Goal: Find specific page/section: Find specific page/section

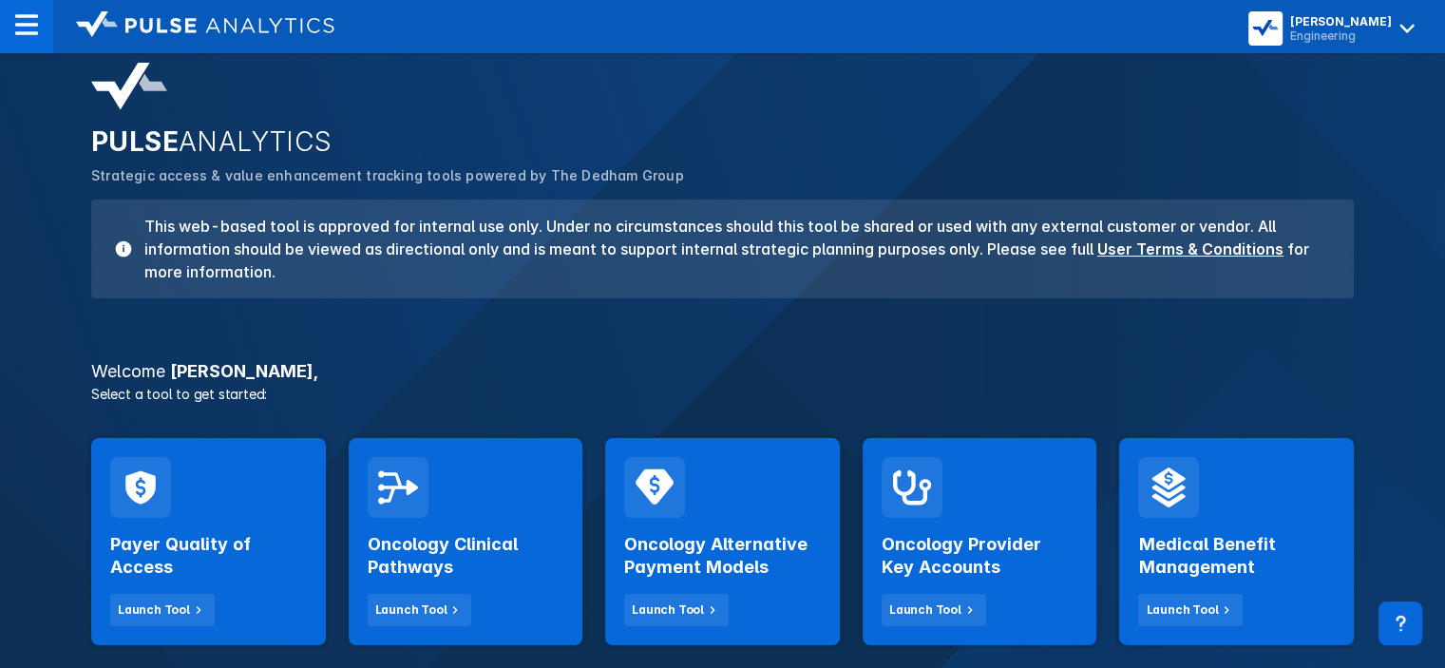
scroll to position [46, 0]
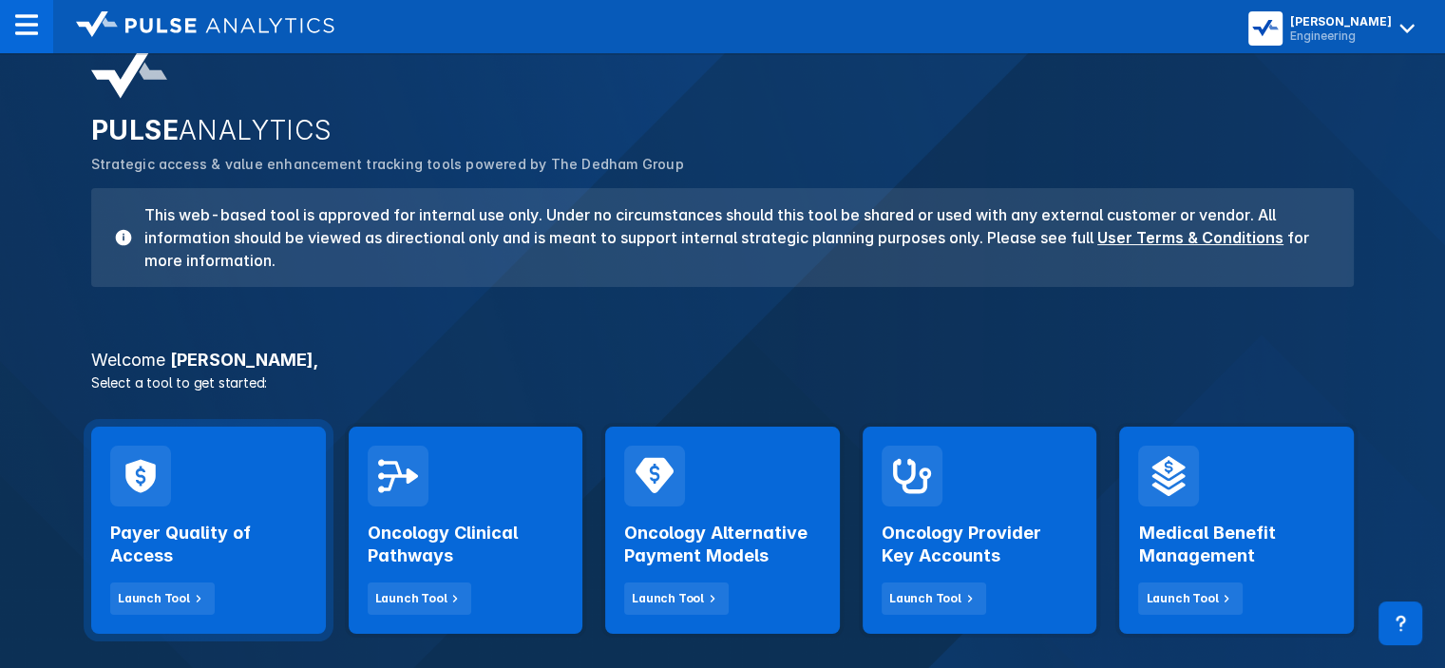
click at [183, 579] on div "Payer Quality of Access Launch Tool" at bounding box center [208, 560] width 197 height 108
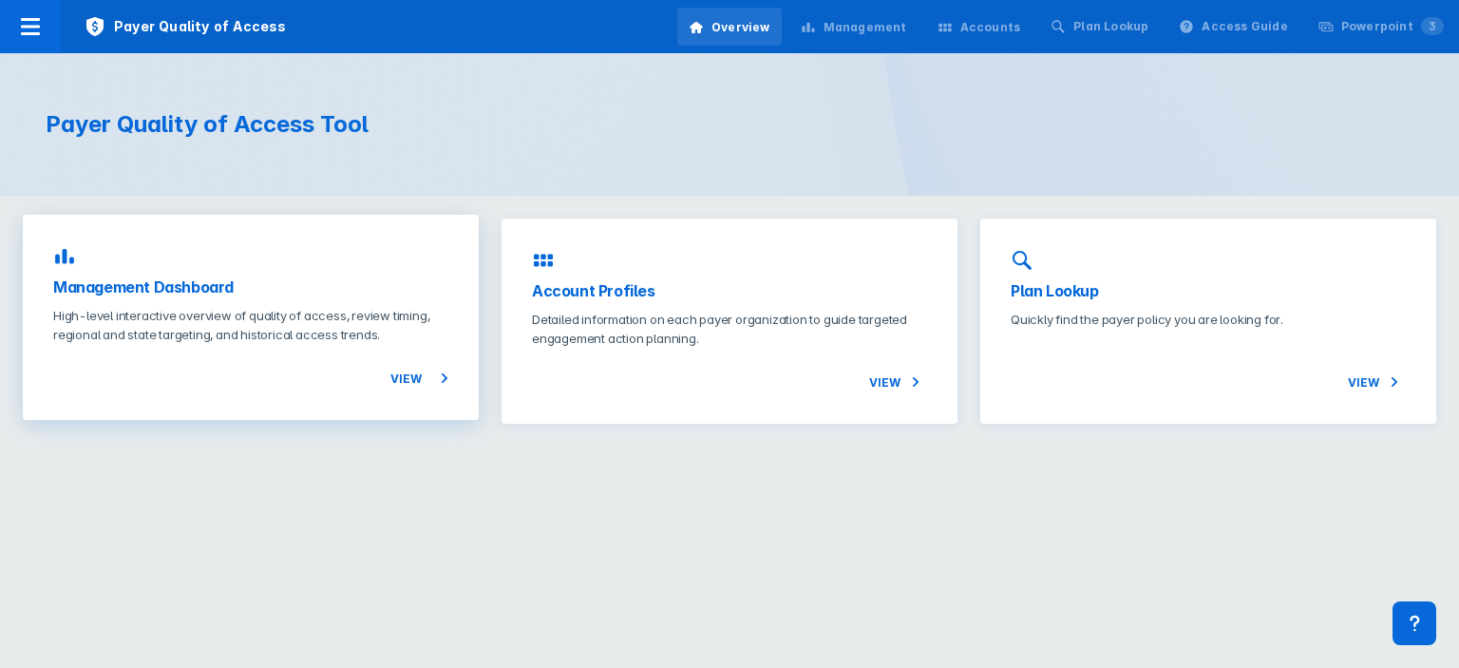
click at [331, 292] on h3 "Management Dashboard" at bounding box center [250, 286] width 395 height 23
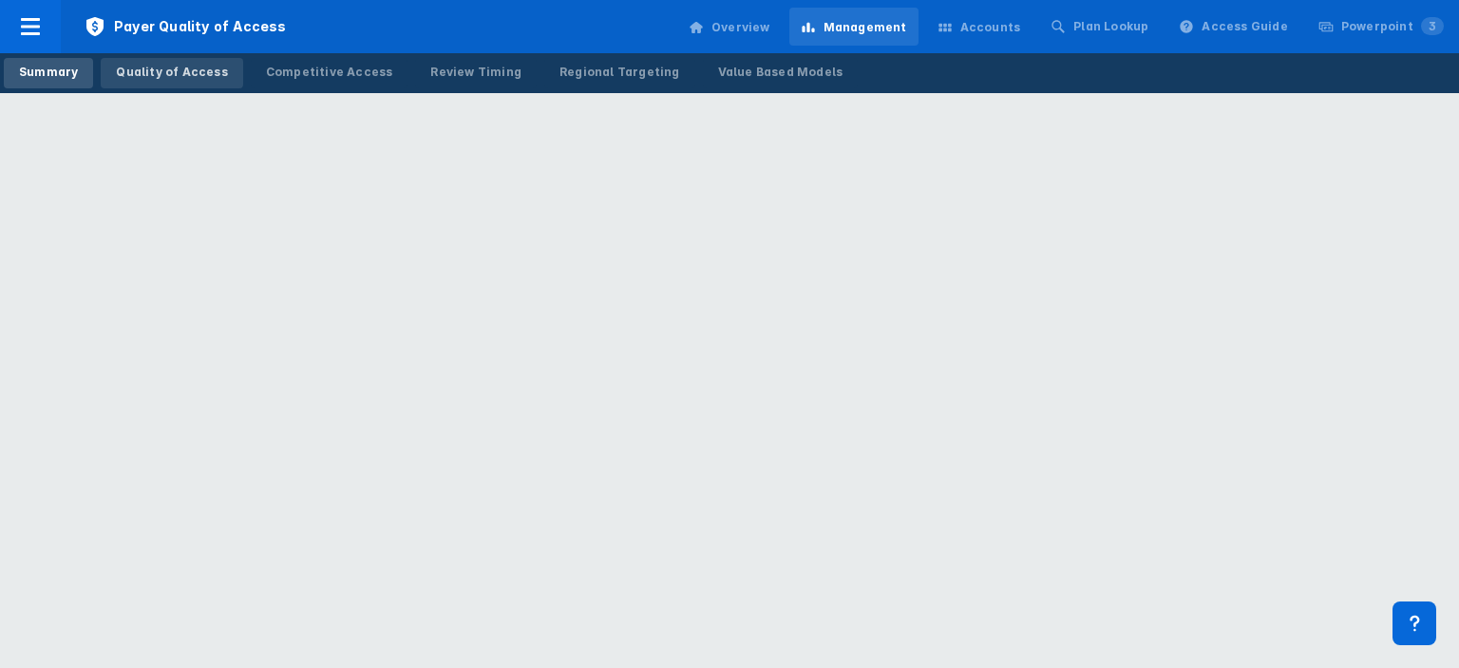
click at [209, 75] on div "Quality of Access" at bounding box center [171, 72] width 111 height 17
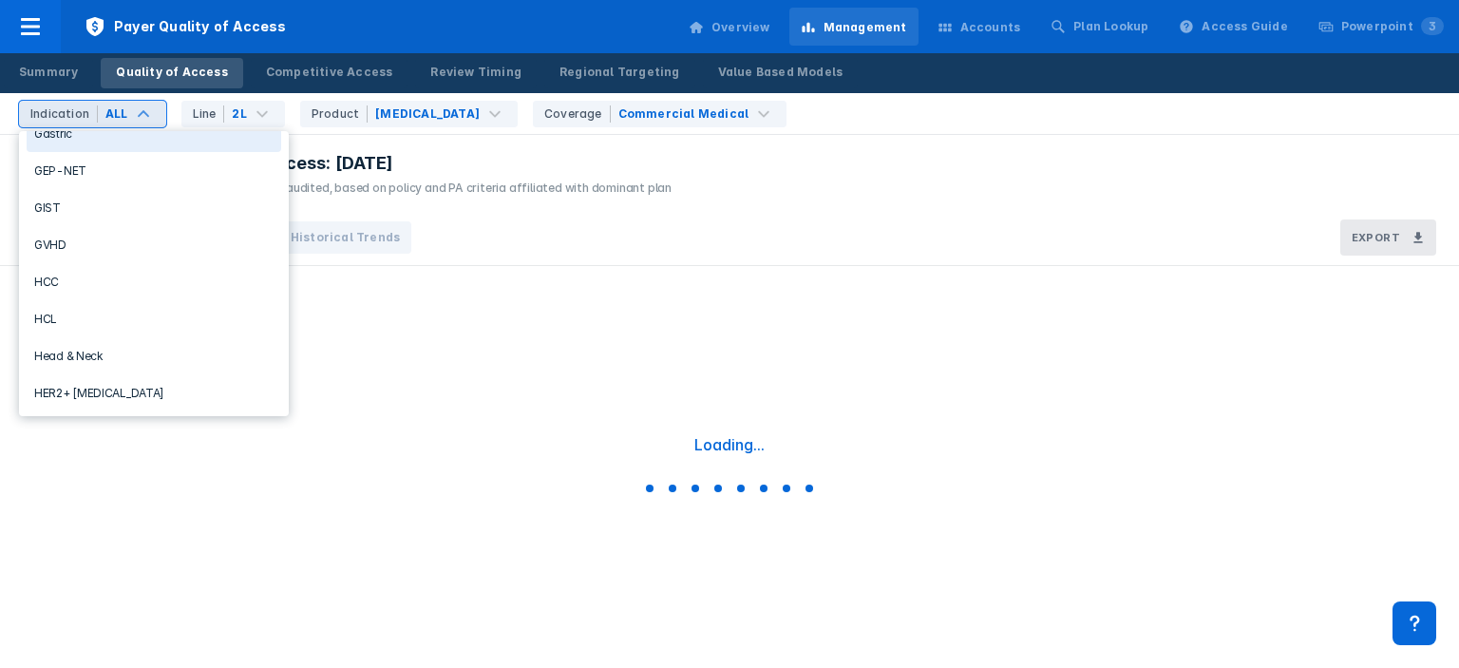
scroll to position [728, 0]
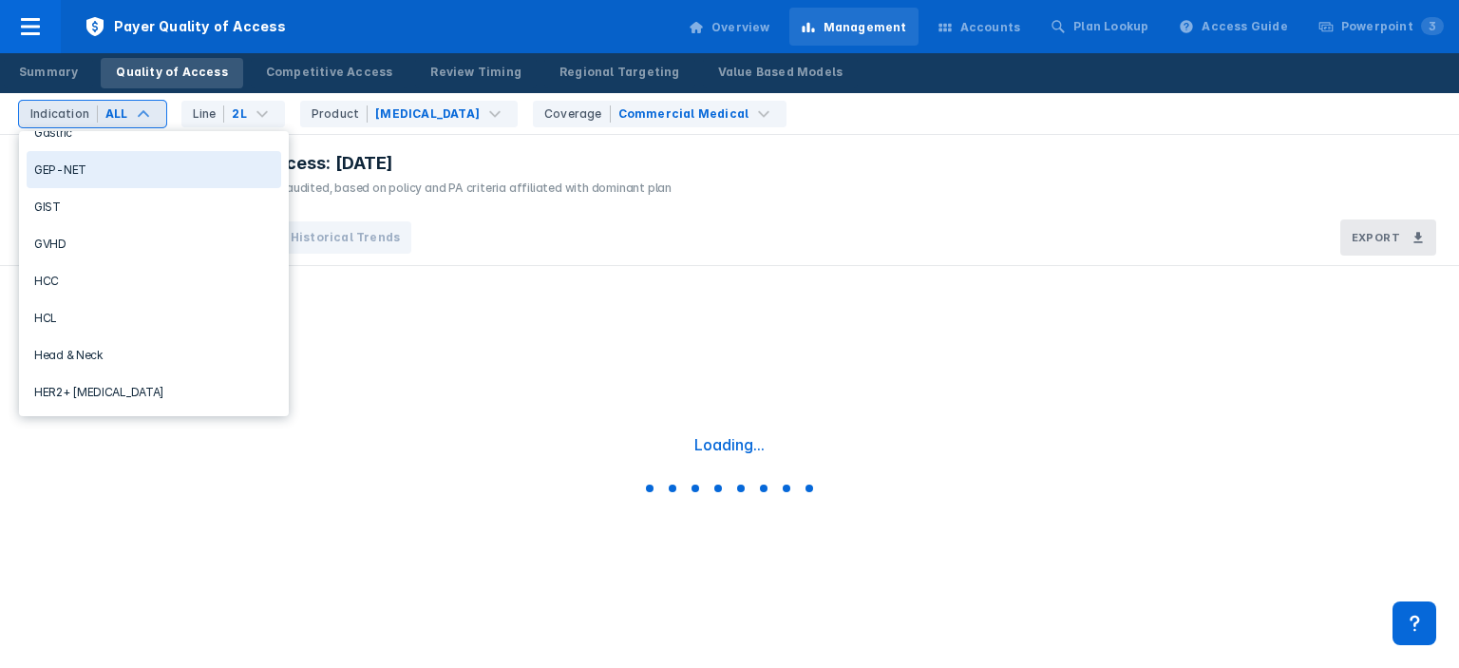
click at [144, 170] on div "GEP-NET" at bounding box center [154, 169] width 255 height 37
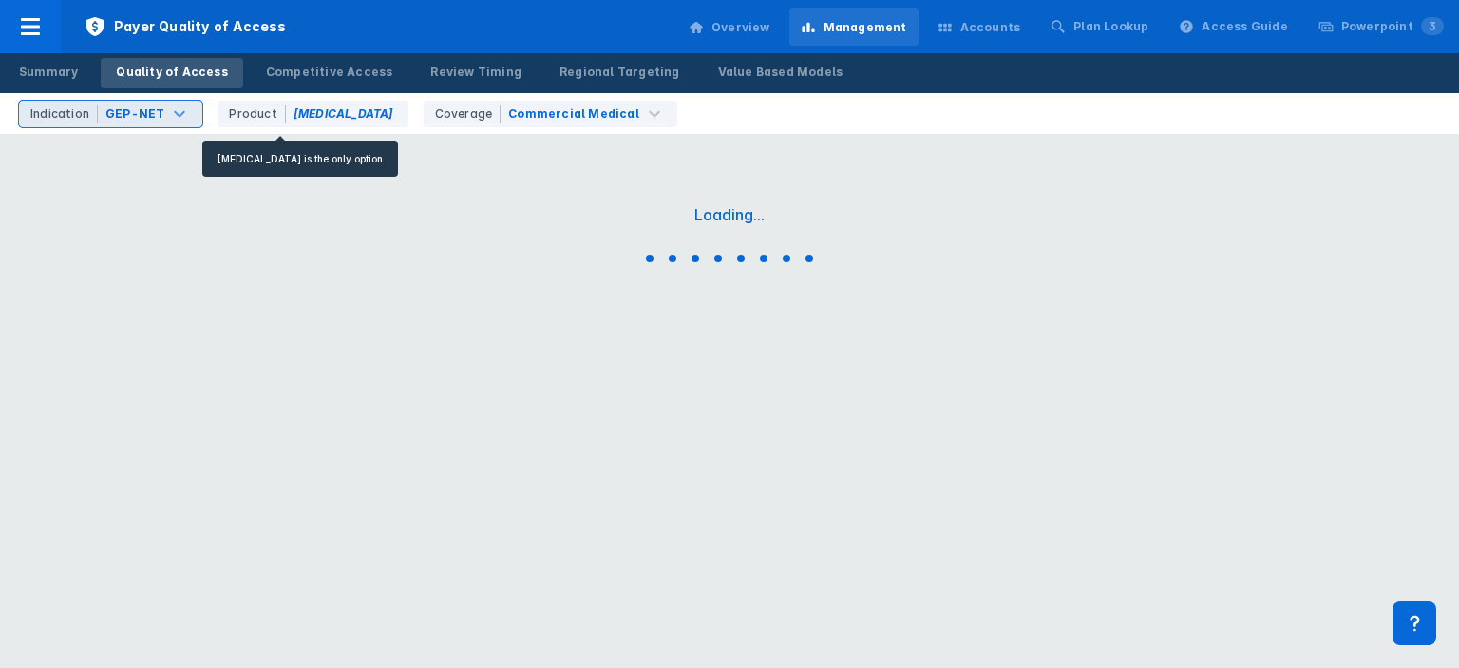
click at [314, 109] on div "Product [MEDICAL_DATA]" at bounding box center [312, 114] width 190 height 27
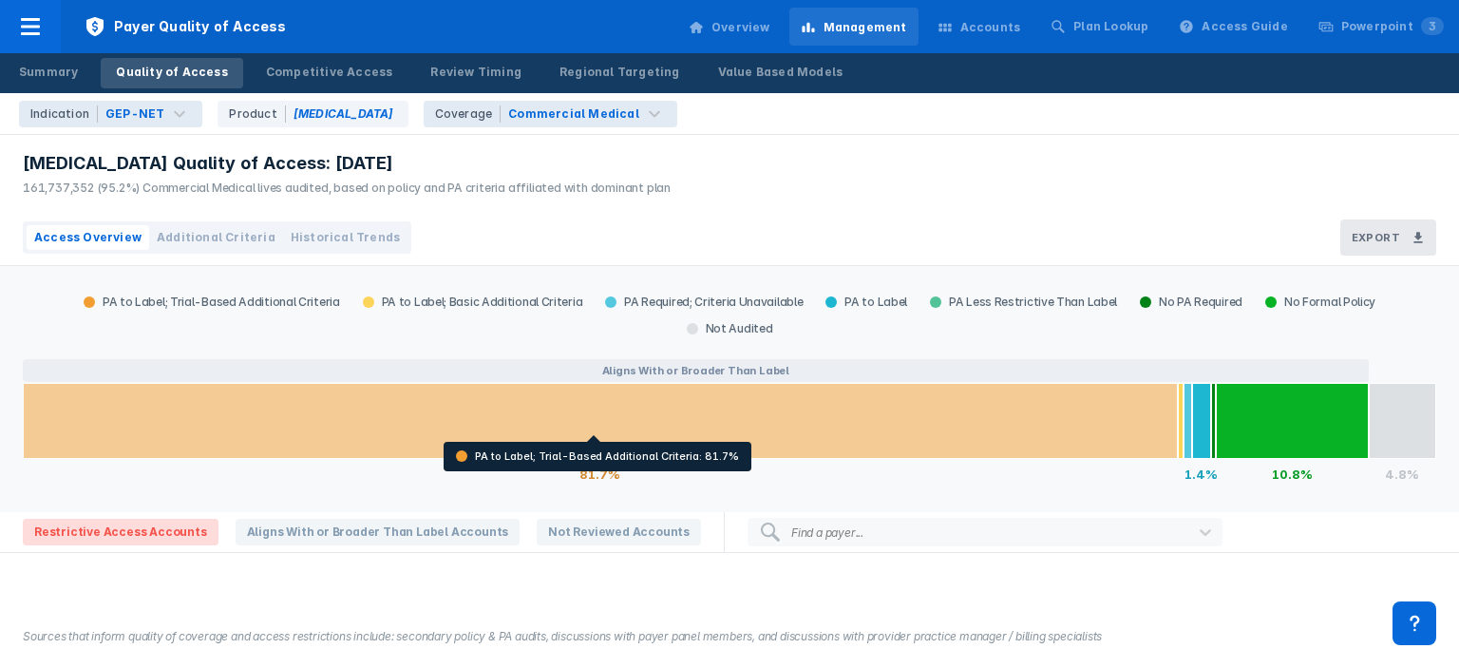
click at [576, 395] on div at bounding box center [600, 421] width 1155 height 76
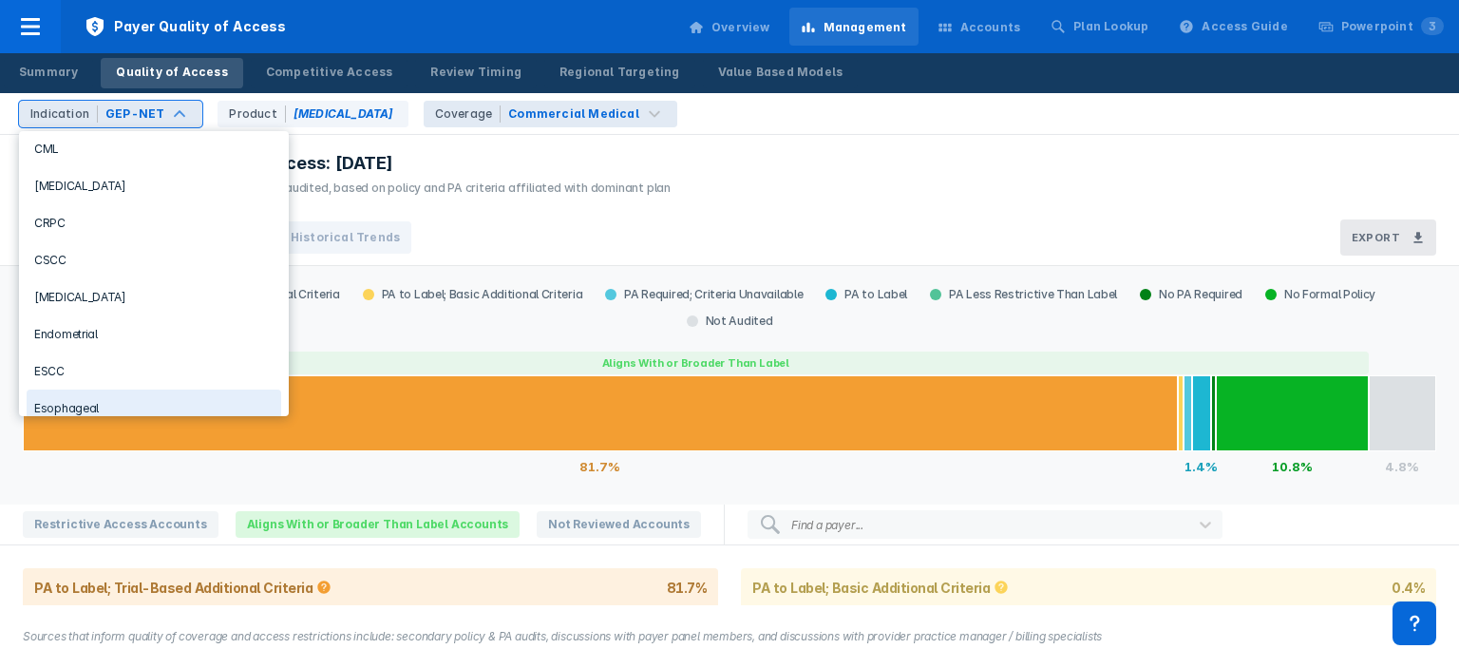
scroll to position [365, 0]
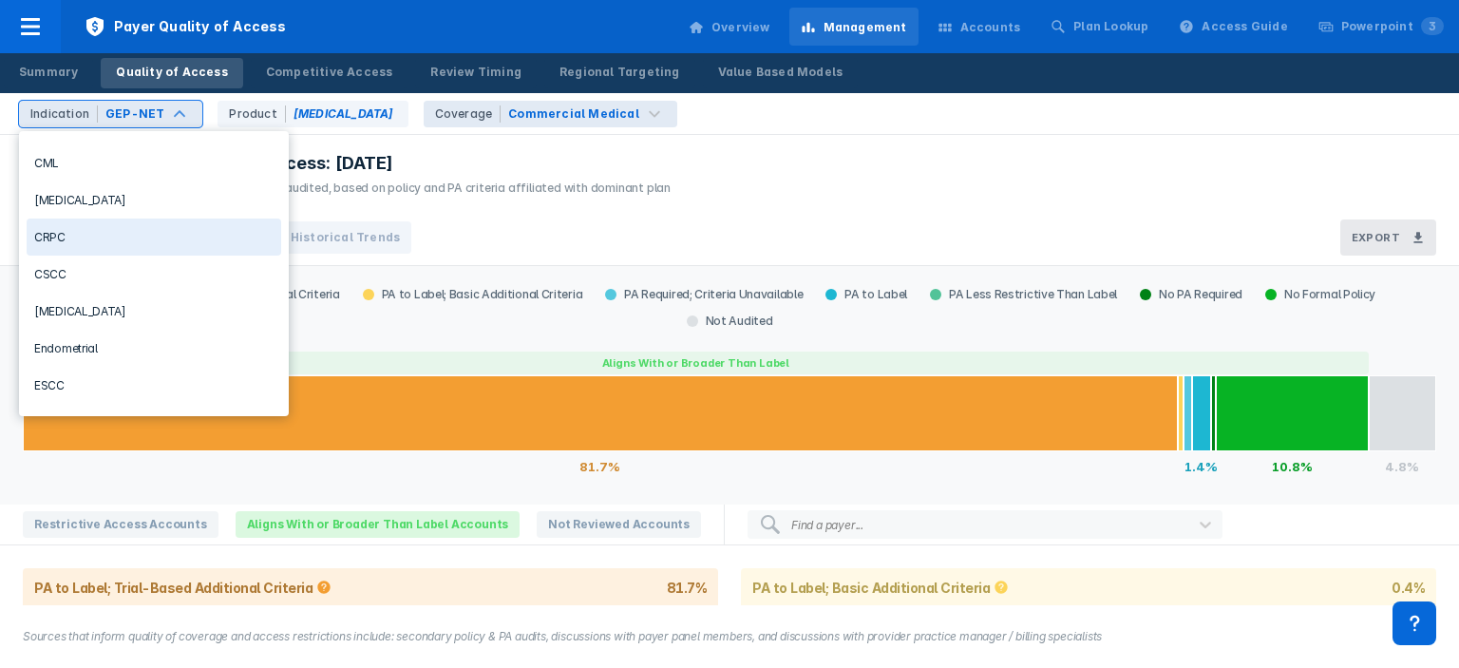
click at [168, 253] on div "CRPC" at bounding box center [154, 236] width 255 height 37
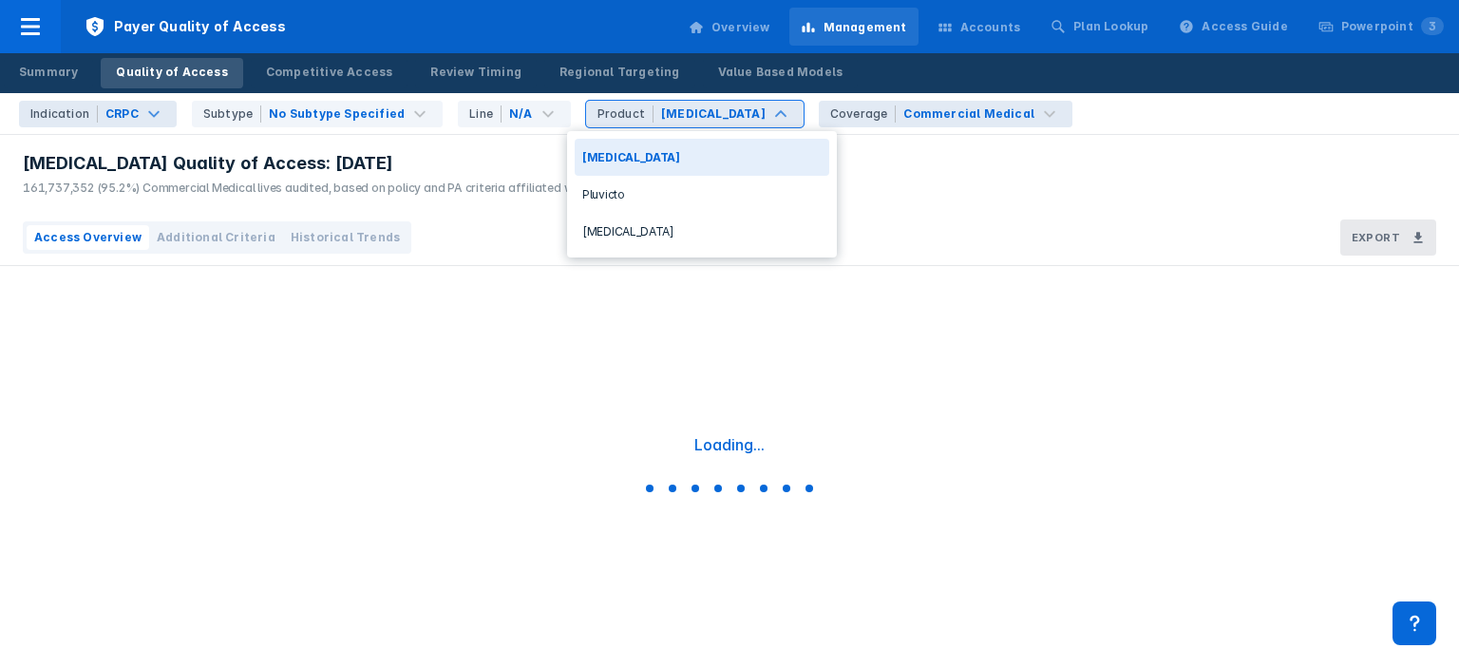
click at [672, 121] on div "[MEDICAL_DATA]" at bounding box center [713, 113] width 104 height 17
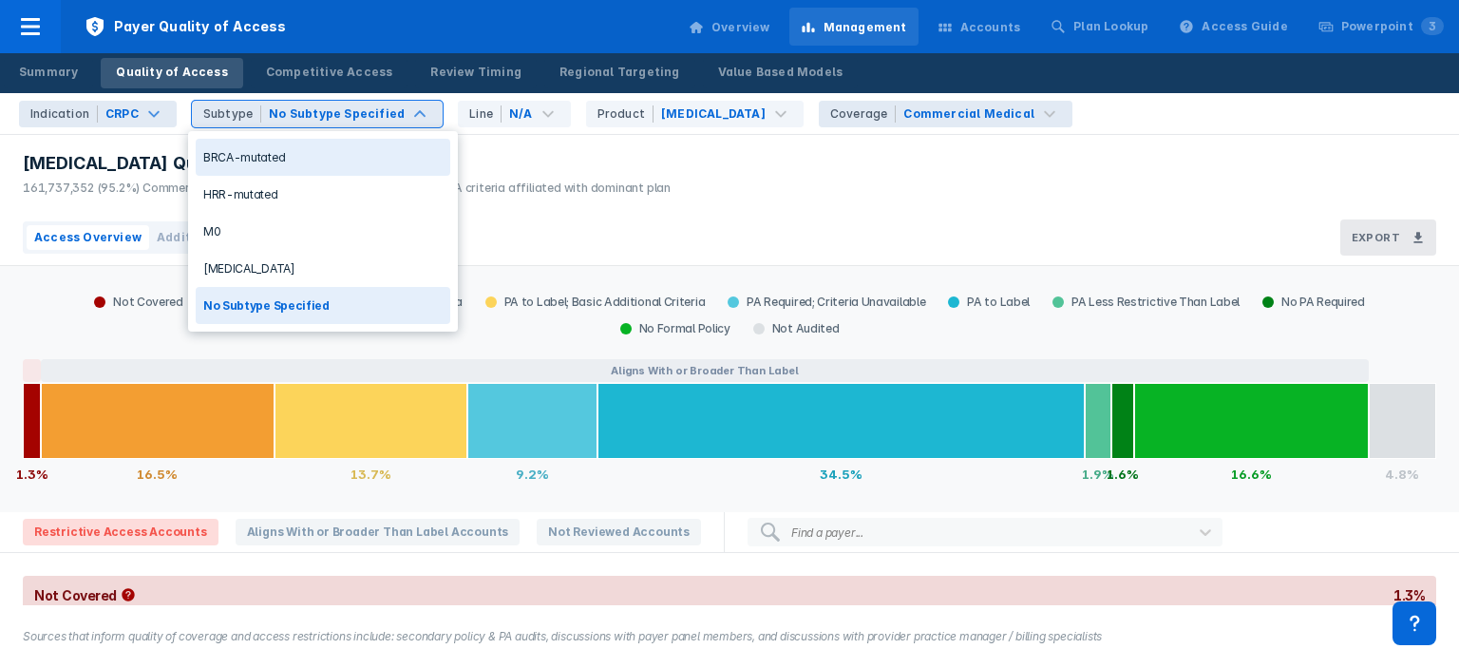
click at [382, 109] on div "No Subtype Specified" at bounding box center [337, 113] width 136 height 17
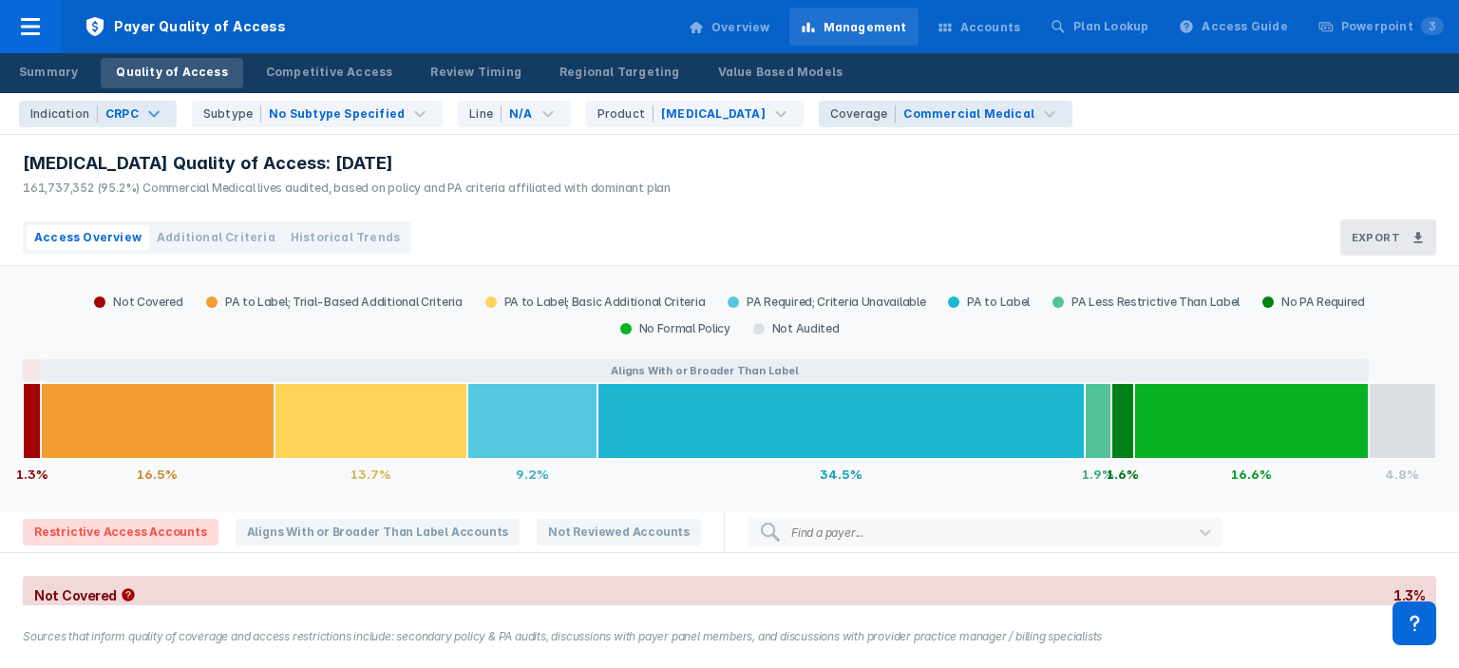
click at [535, 155] on div "[MEDICAL_DATA] Quality of Access: [DATE]" at bounding box center [347, 163] width 648 height 23
click at [691, 125] on div "Product [MEDICAL_DATA]" at bounding box center [694, 114] width 217 height 27
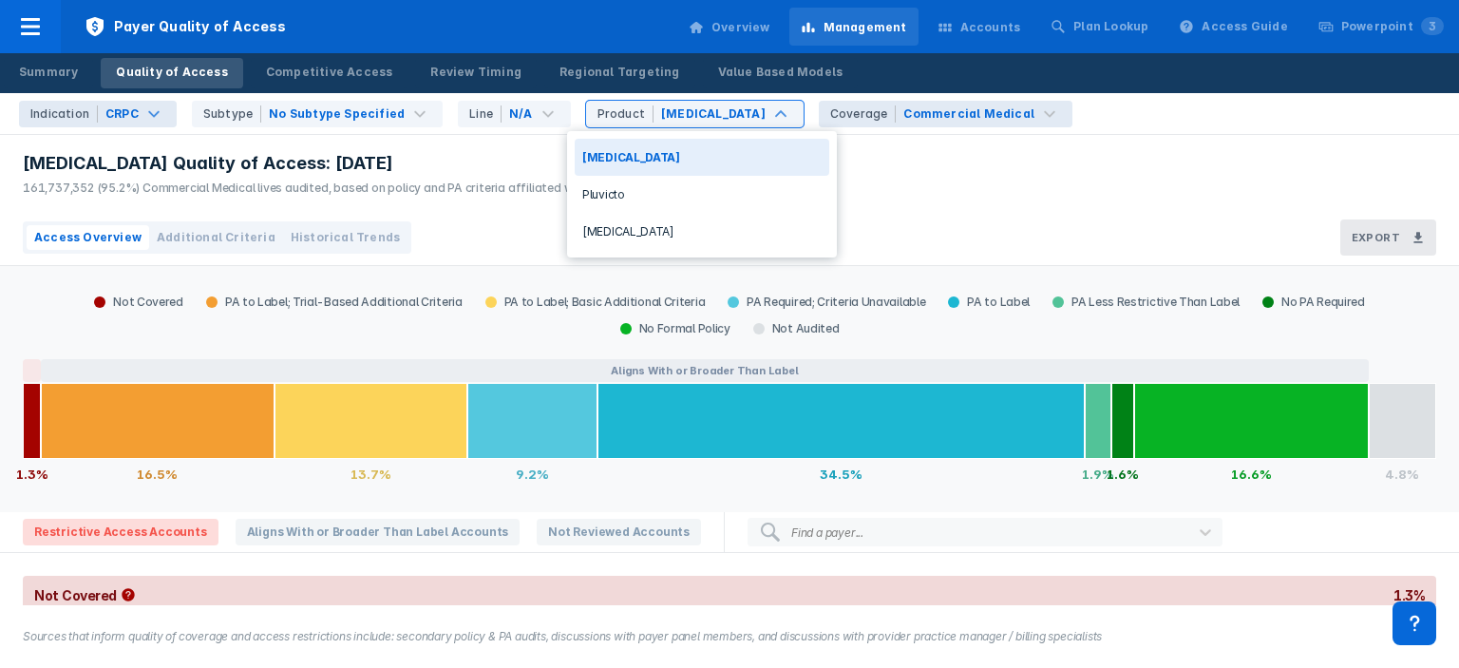
click at [914, 151] on div "[MEDICAL_DATA] Quality of Access: [DATE] 161,737,352 (95.2%) Commercial Medical…" at bounding box center [729, 172] width 1459 height 75
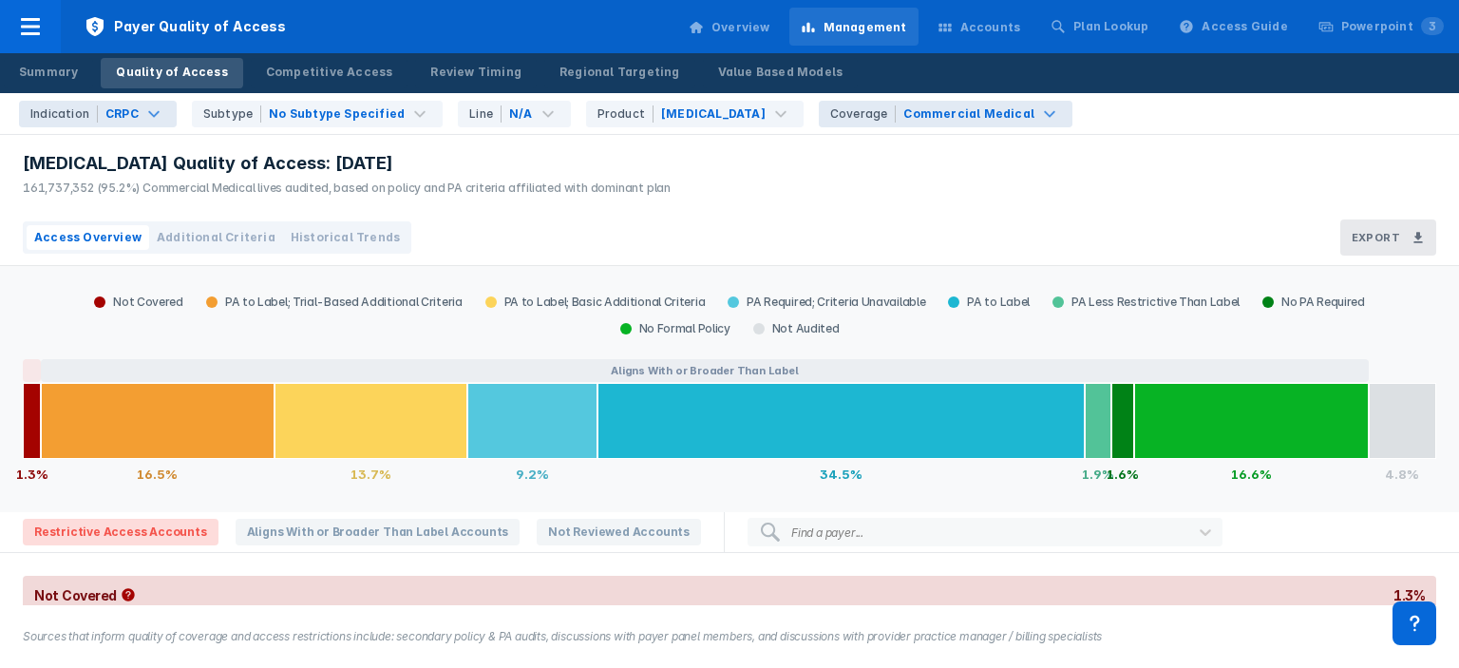
click at [911, 121] on div "Commercial Medical" at bounding box center [968, 113] width 131 height 17
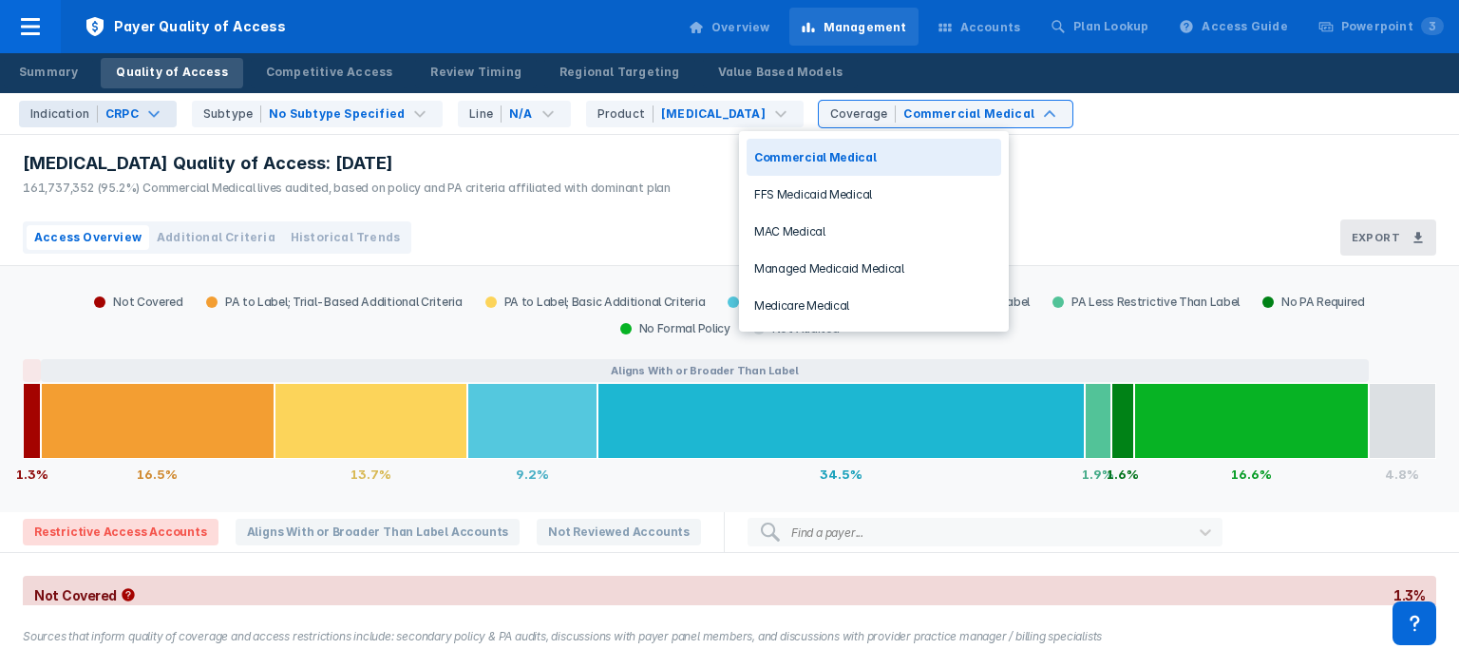
click at [1090, 132] on div "Indication CRPC Subtype No Subtype Specified Line N/A Product [MEDICAL_DATA] 5 …" at bounding box center [734, 113] width 1447 height 41
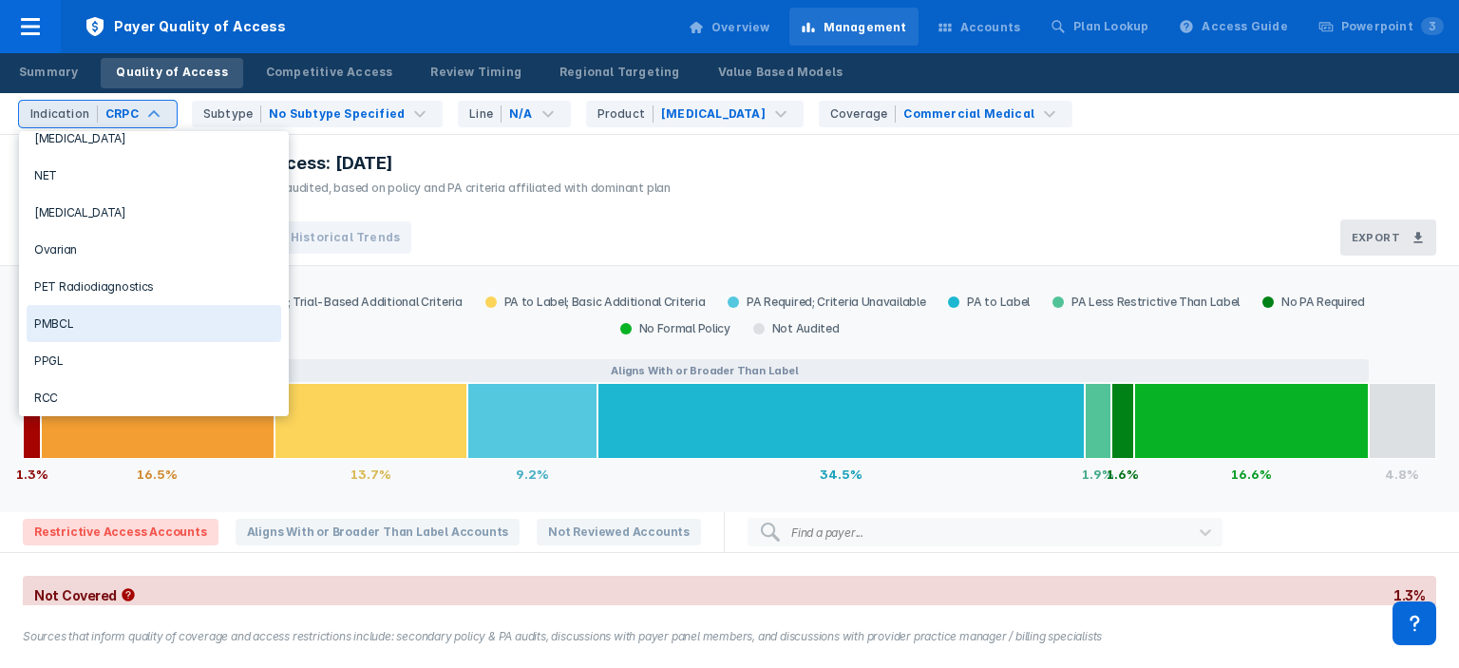
scroll to position [1351, 0]
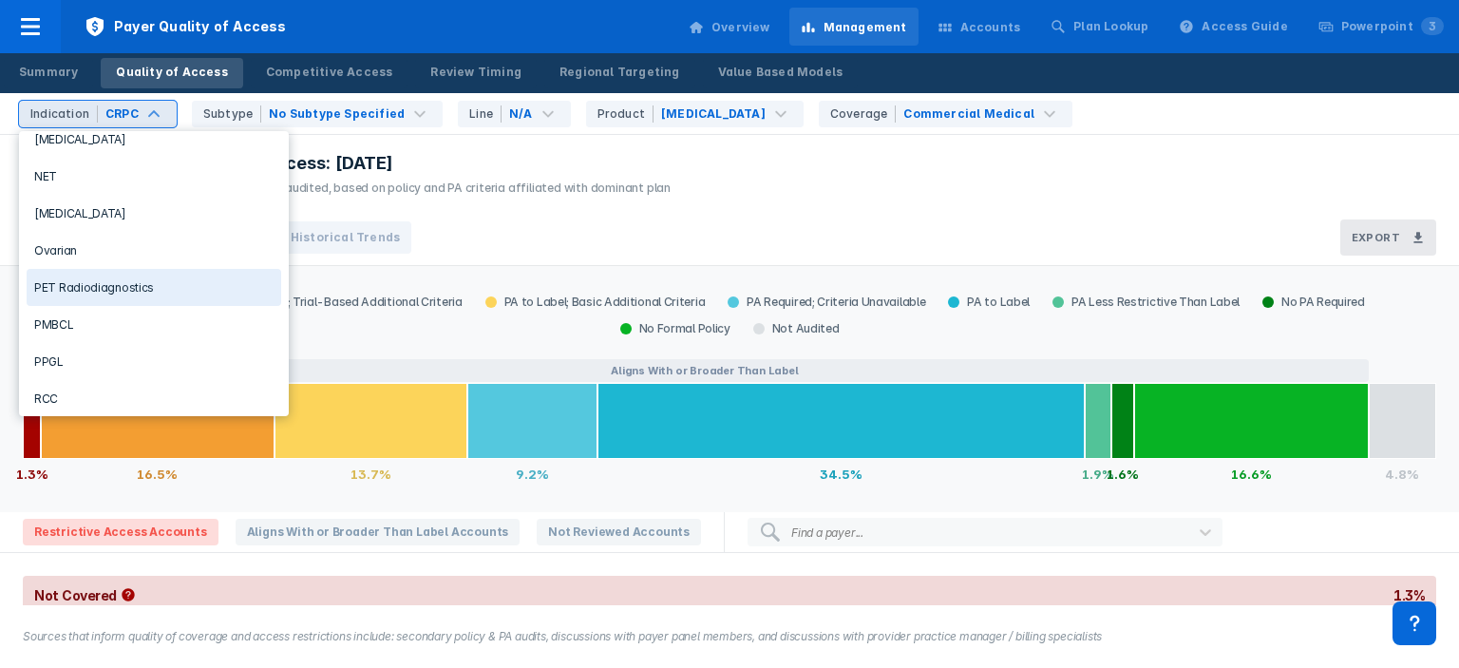
click at [129, 295] on div "PET Radiodiagnostics" at bounding box center [154, 287] width 255 height 37
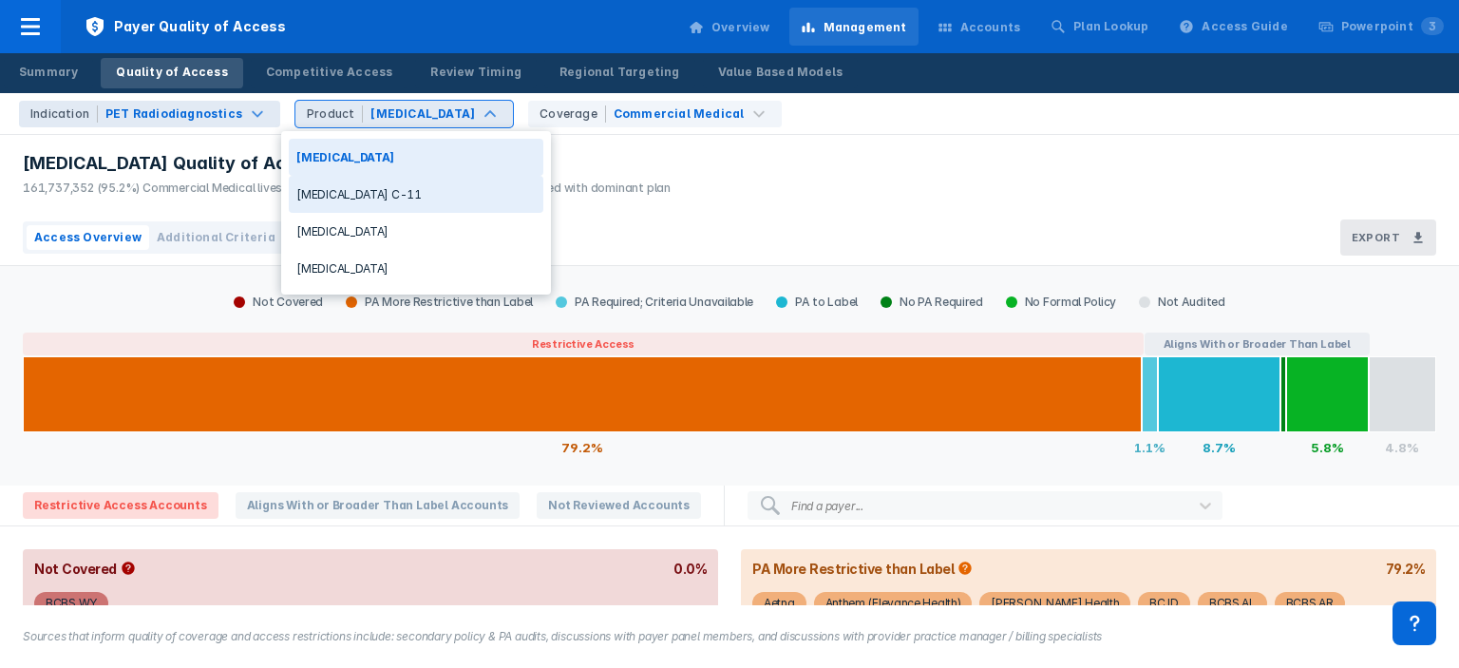
click at [688, 156] on div "[MEDICAL_DATA] Quality of Access: [DATE] 161,737,352 (95.2%) Commercial Medical…" at bounding box center [729, 172] width 1459 height 75
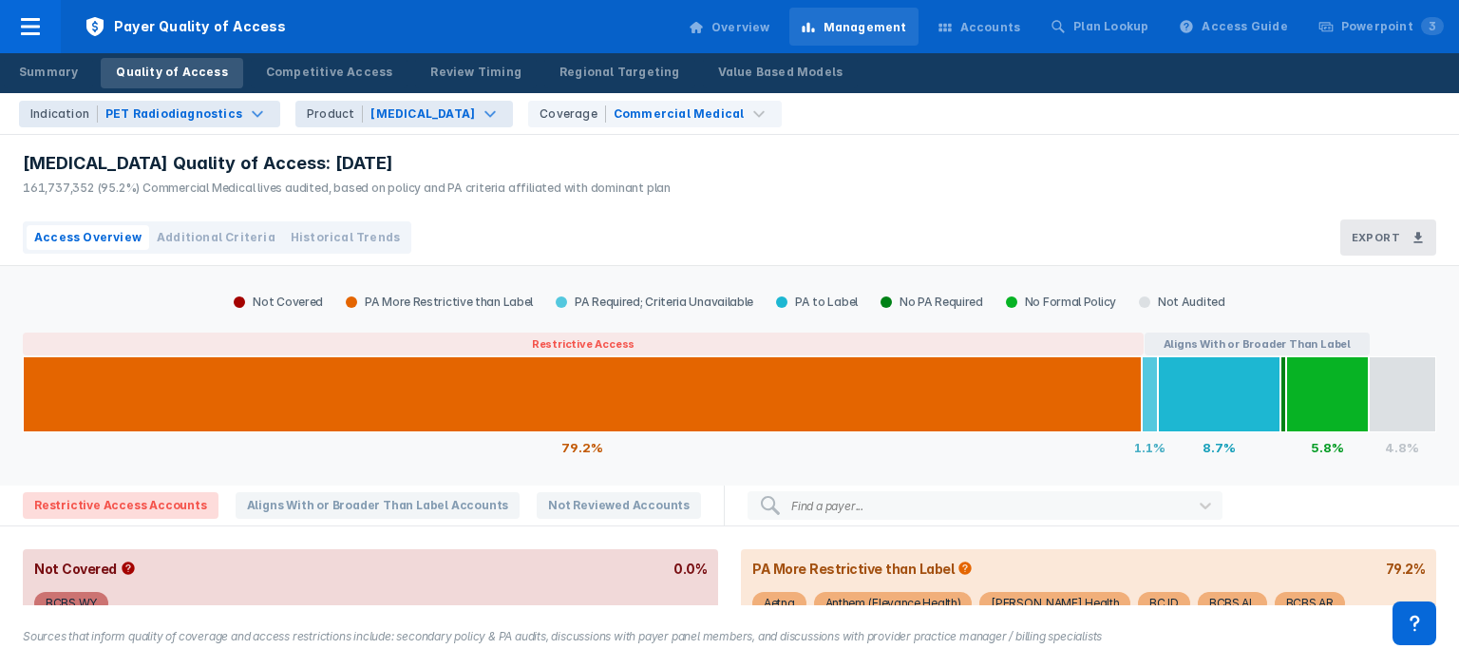
click at [374, 114] on div "[MEDICAL_DATA]" at bounding box center [422, 113] width 104 height 17
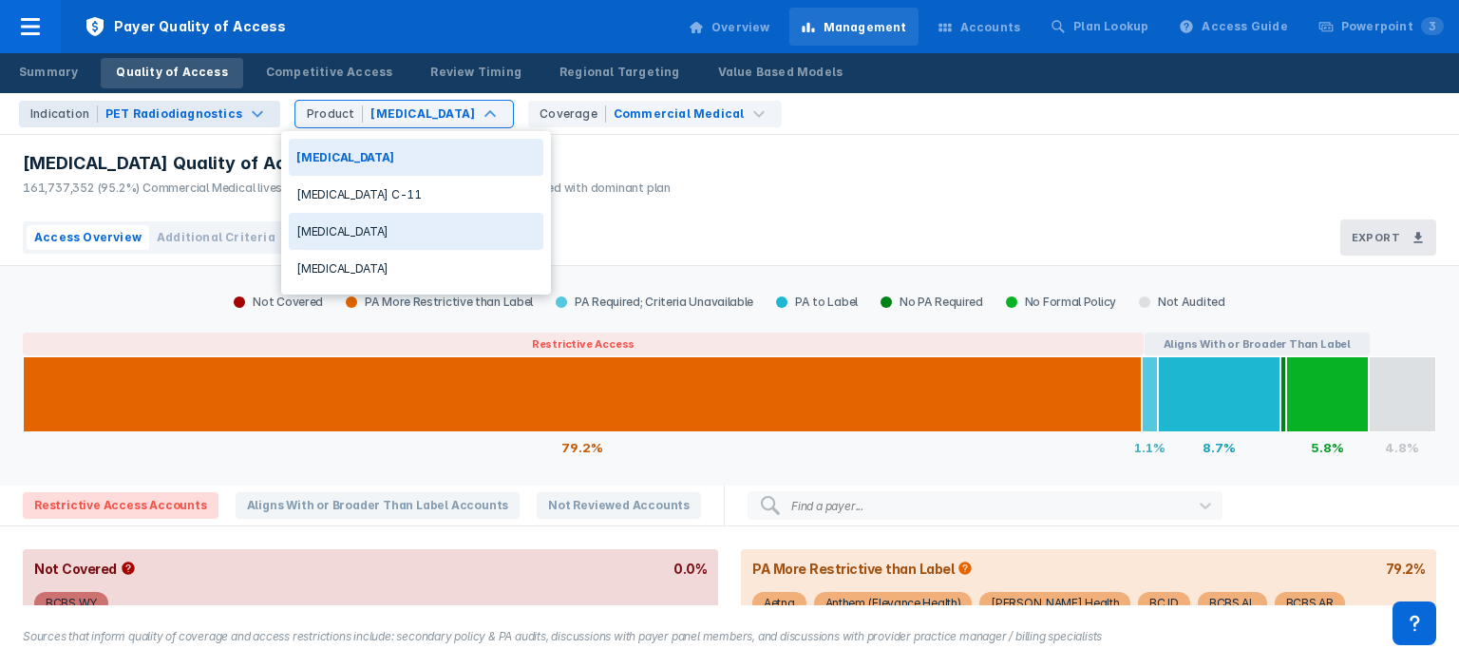
click at [338, 226] on div "[MEDICAL_DATA]" at bounding box center [416, 231] width 255 height 37
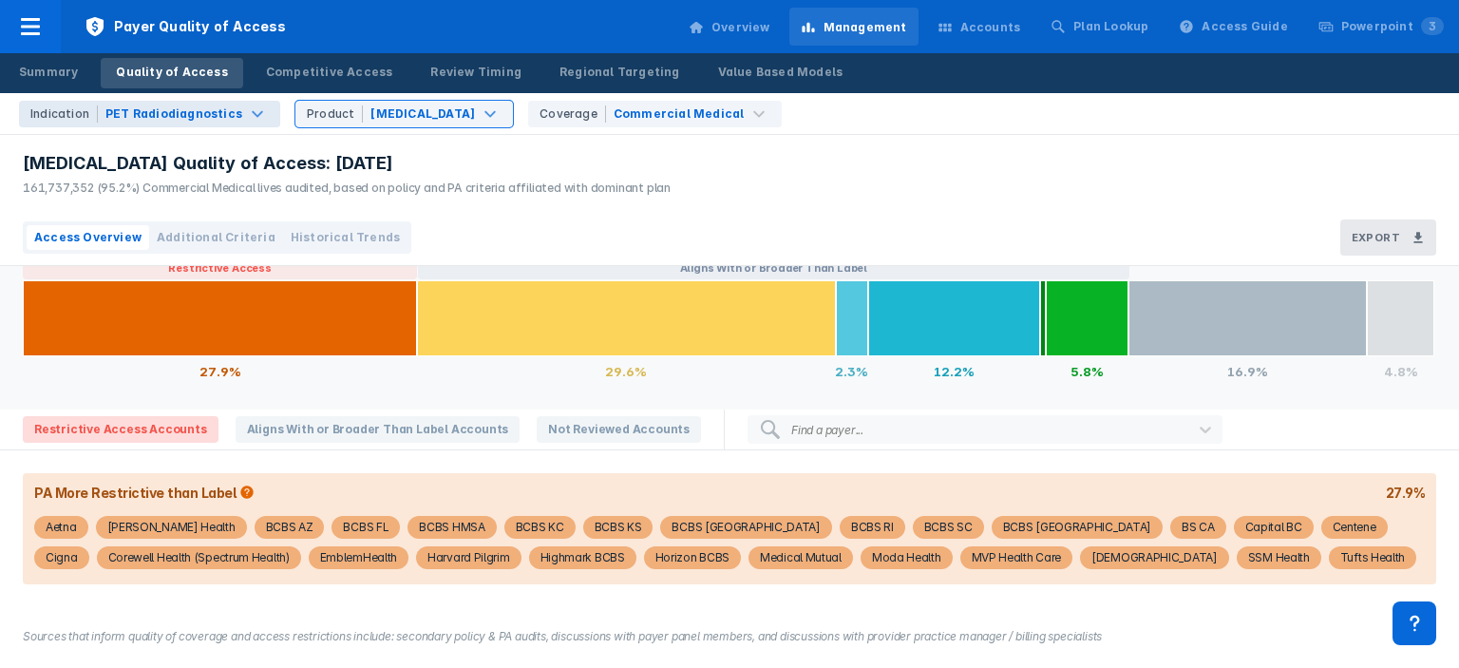
scroll to position [76, 0]
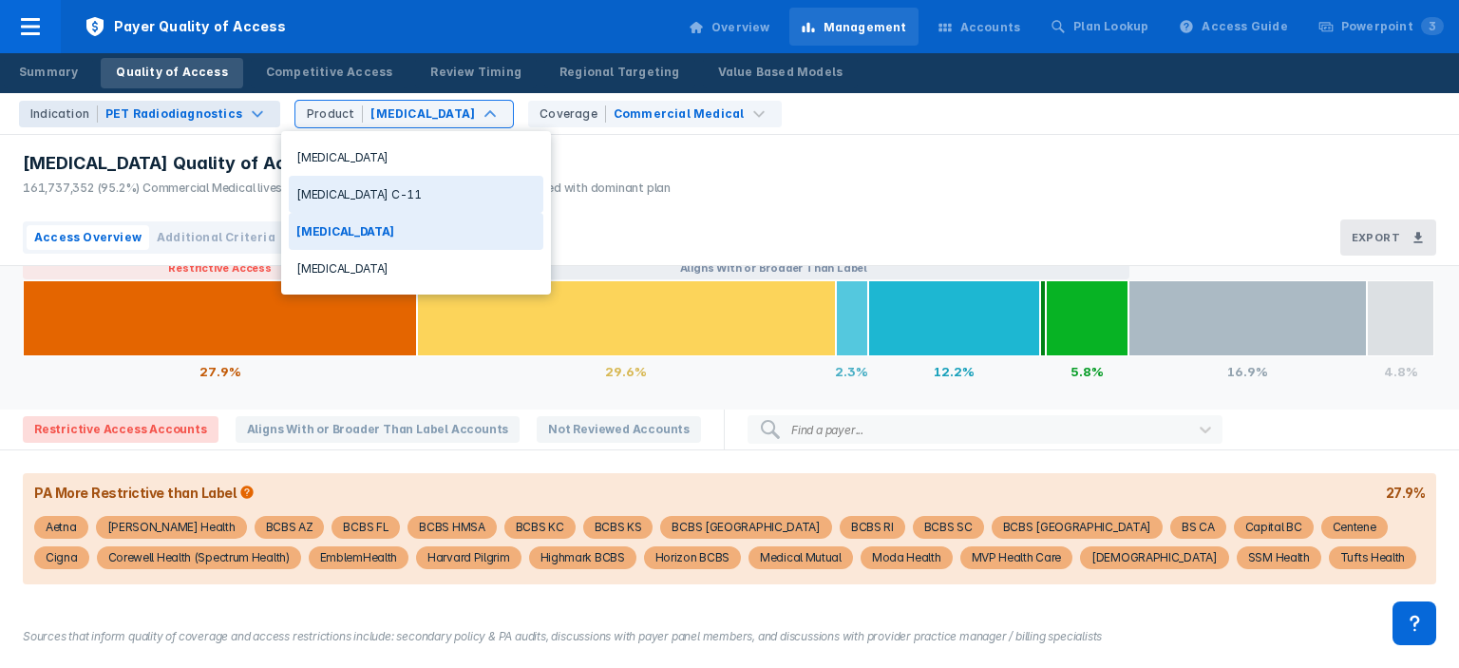
click at [389, 192] on div "[MEDICAL_DATA] C-11" at bounding box center [416, 194] width 255 height 37
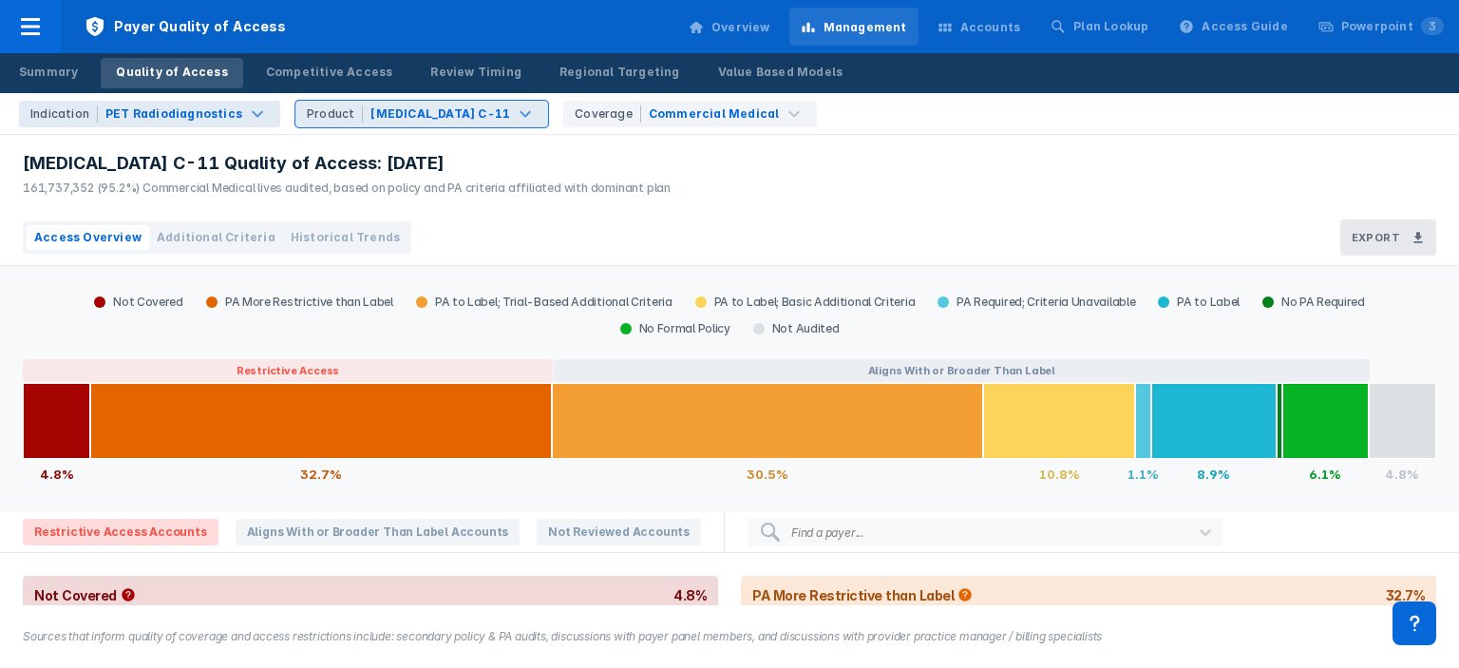
click at [426, 113] on div "[MEDICAL_DATA] C-11" at bounding box center [440, 113] width 140 height 17
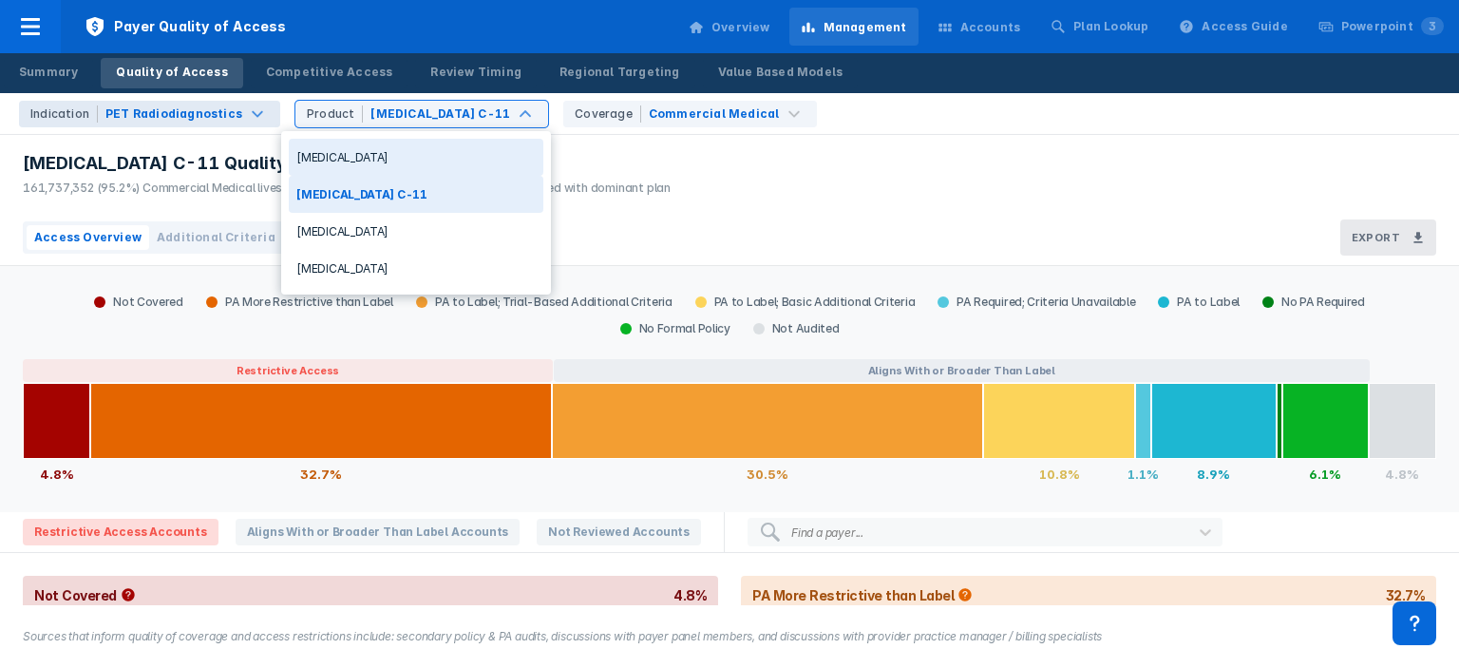
click at [640, 149] on div "[MEDICAL_DATA] C-11 Quality of Access: [DATE] 161,737,352 (95.2%) Commercial Me…" at bounding box center [342, 172] width 684 height 75
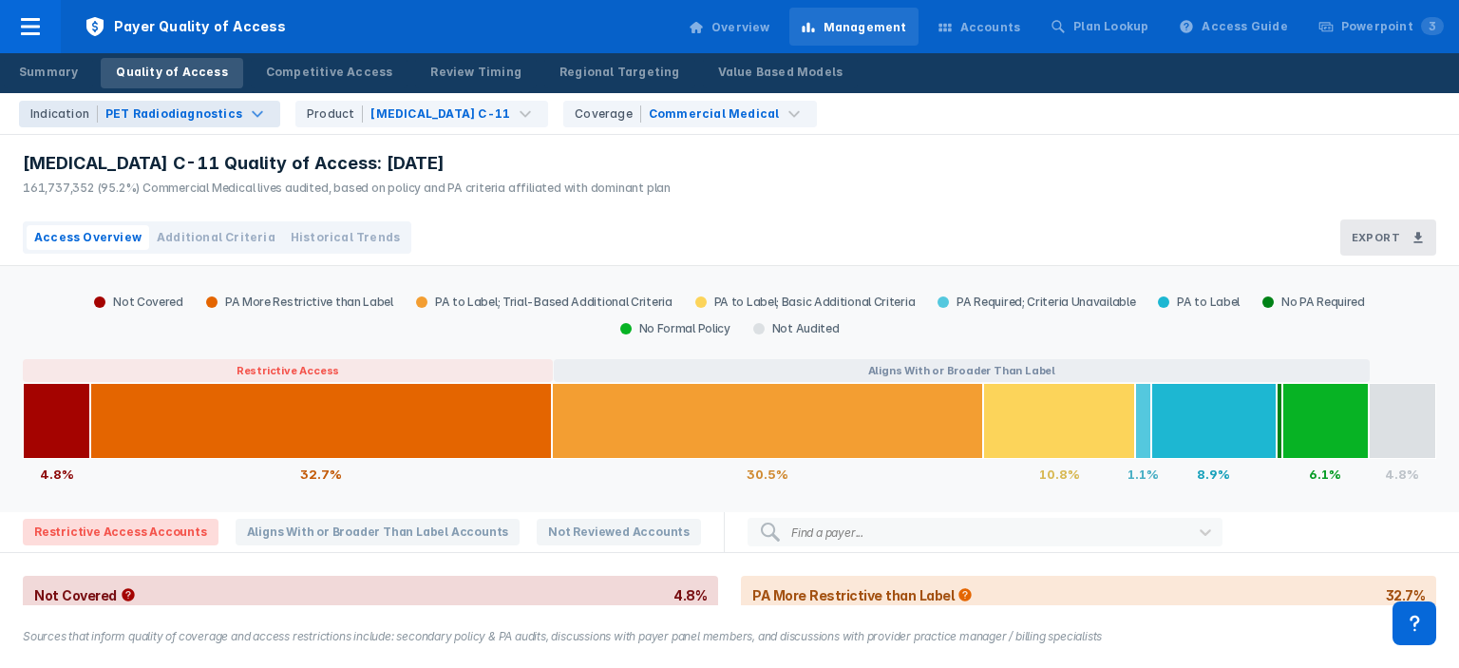
click at [194, 123] on div "Indication PET Radiodiagnostics" at bounding box center [149, 114] width 261 height 27
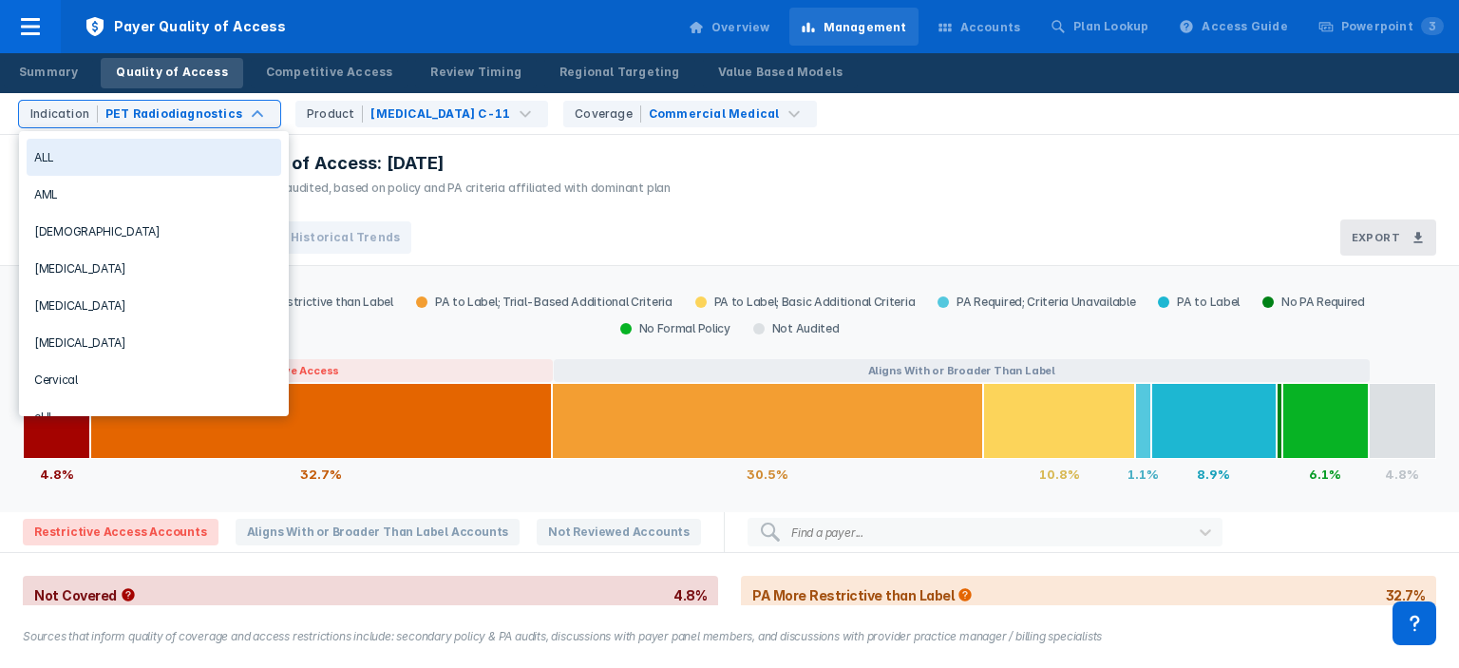
click at [419, 177] on div "[MEDICAL_DATA] C-11 Quality of Access: [DATE] 161,737,352 (95.2%) Commercial Me…" at bounding box center [347, 174] width 648 height 45
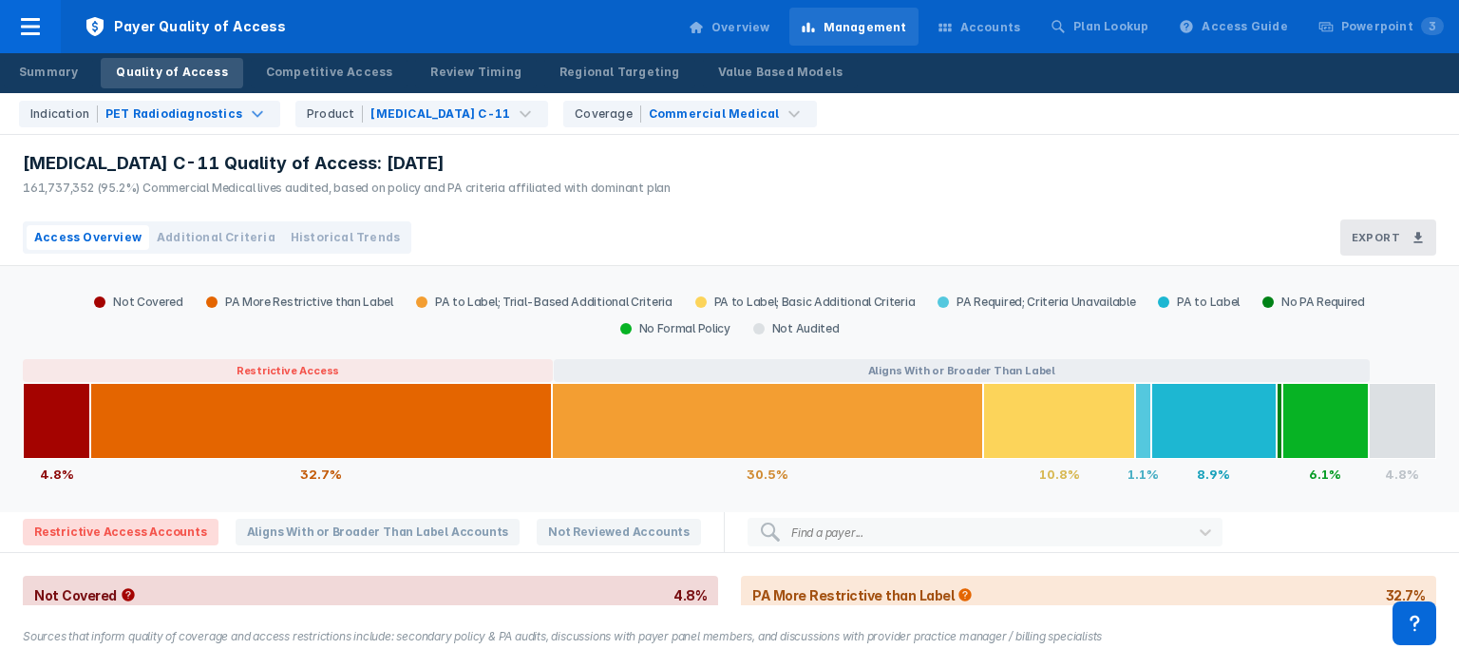
click at [130, 108] on div "PET Radiodiagnostics" at bounding box center [173, 113] width 137 height 17
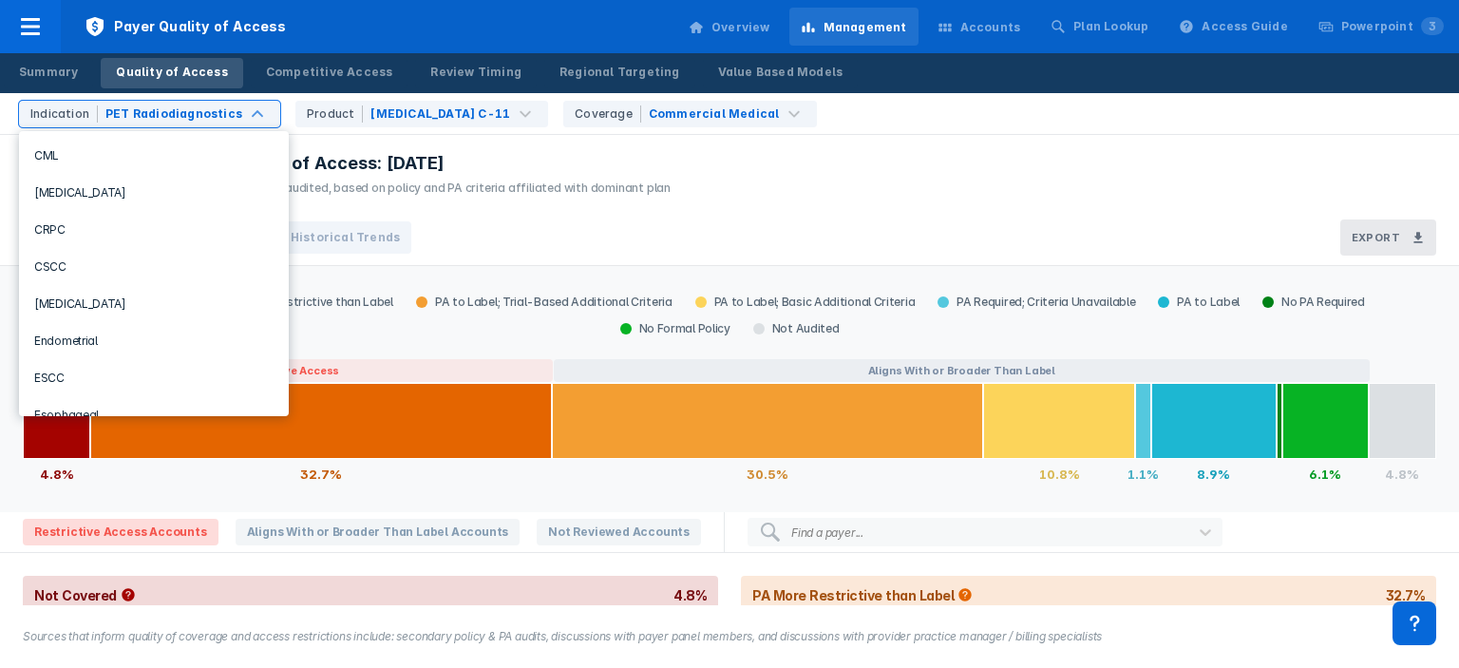
scroll to position [357, 0]
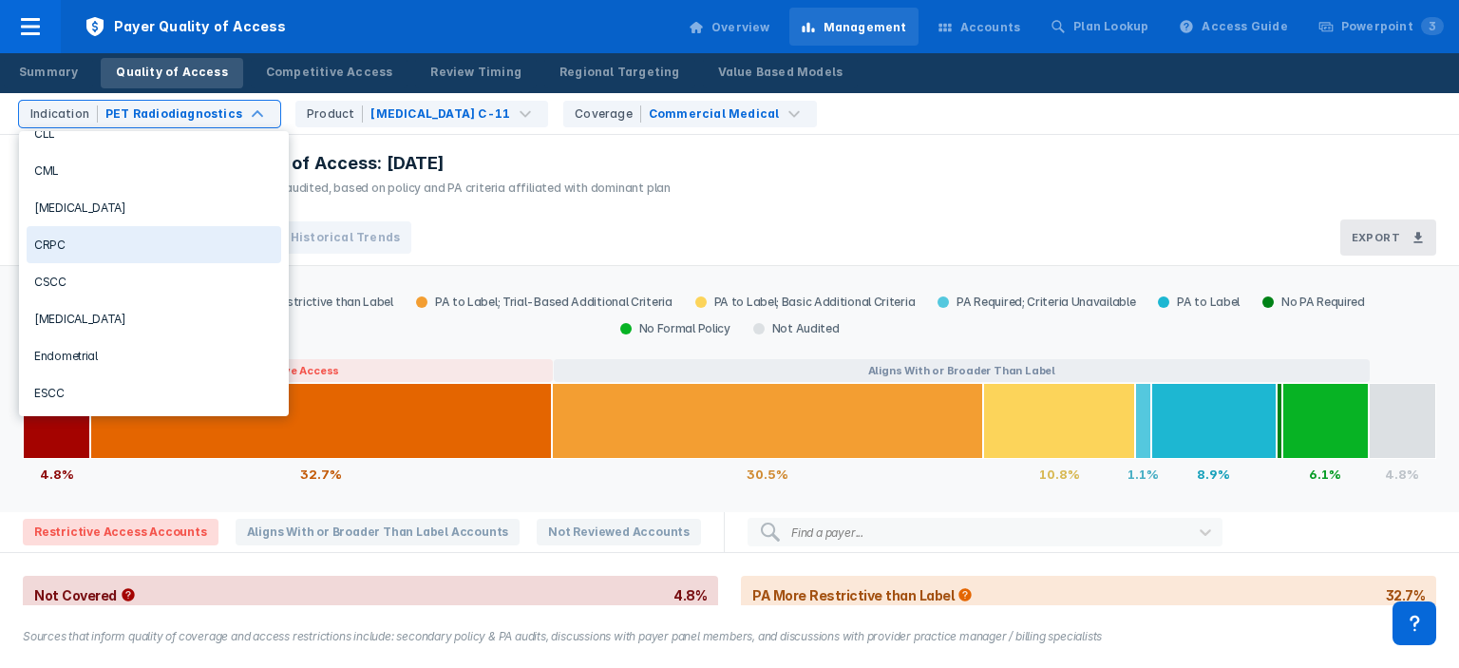
click at [118, 252] on div "CRPC" at bounding box center [154, 244] width 255 height 37
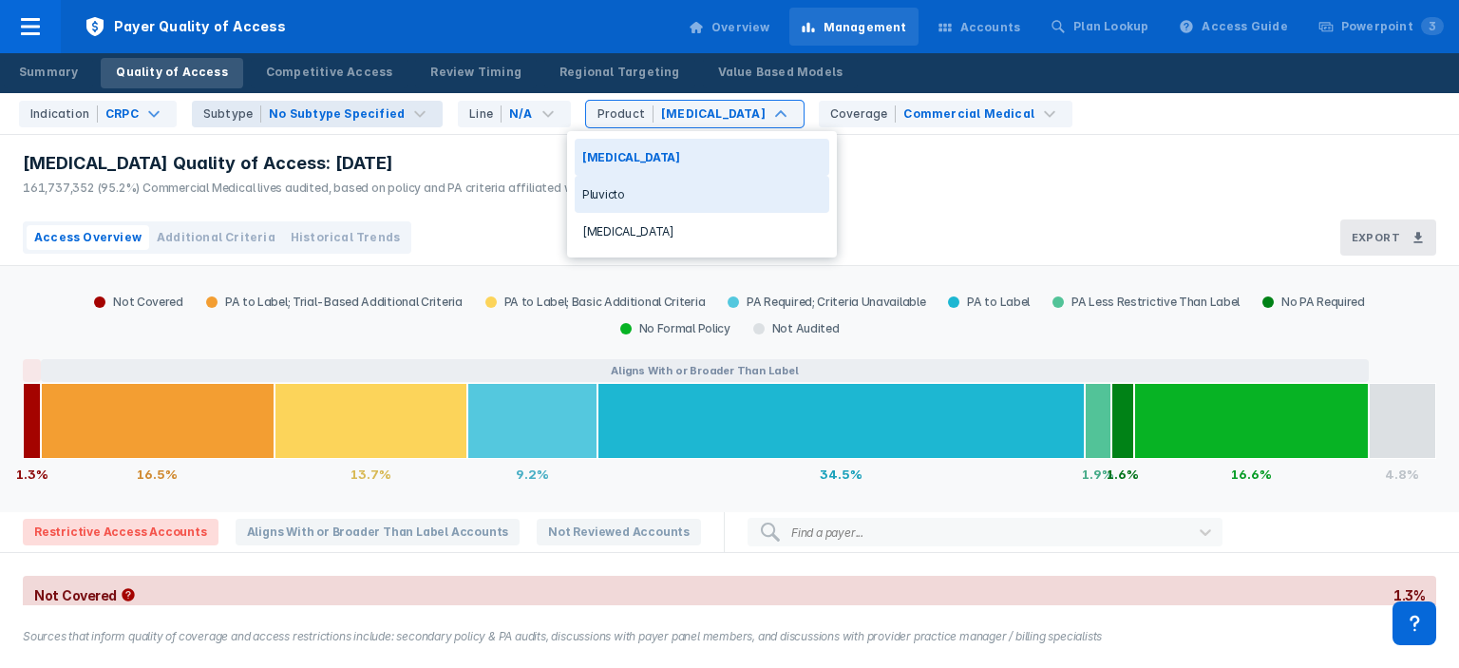
click at [651, 194] on div "Pluvicto" at bounding box center [702, 194] width 255 height 37
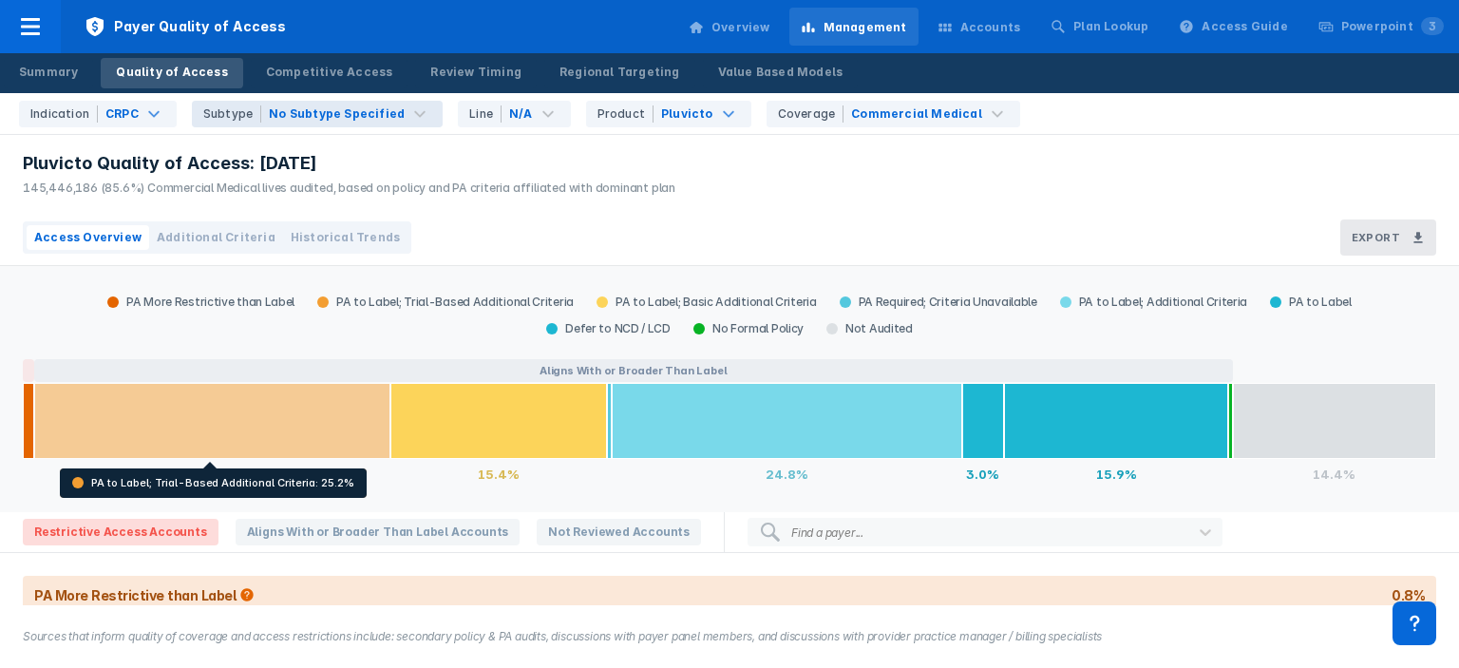
click at [312, 393] on div at bounding box center [212, 421] width 356 height 76
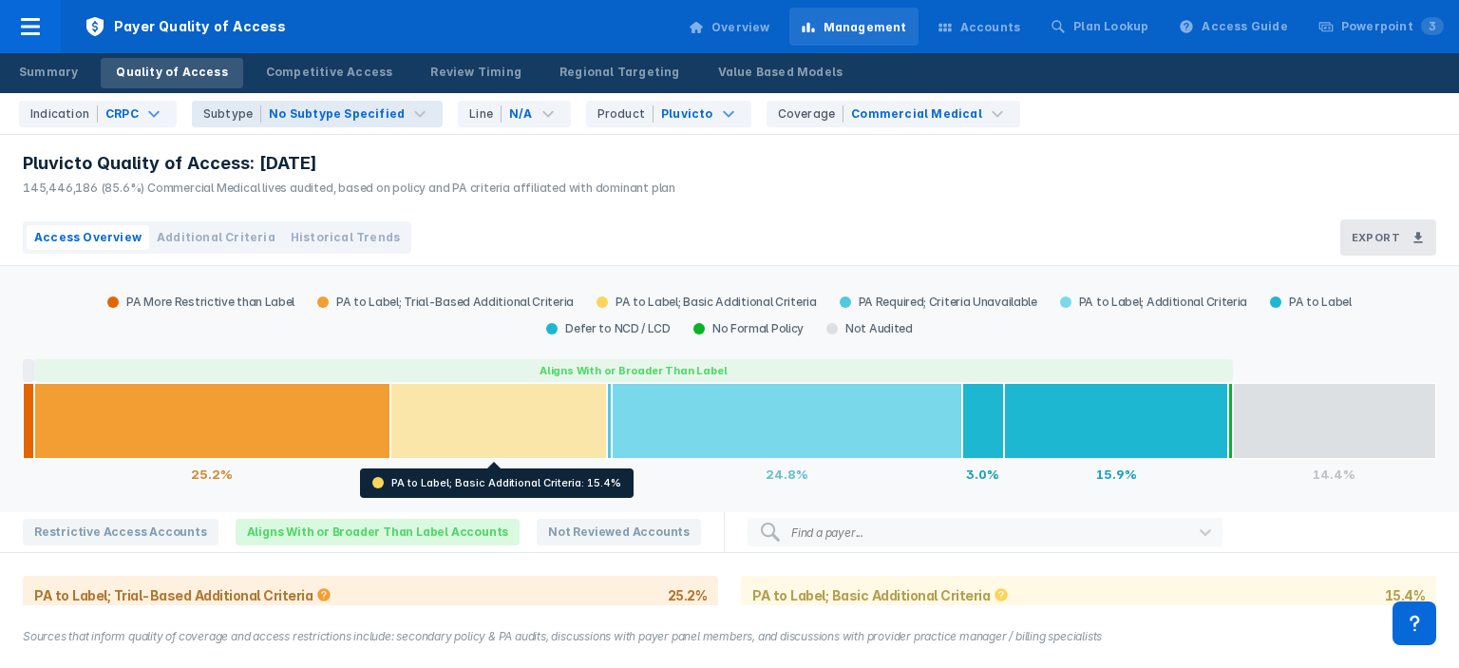
click at [520, 418] on div at bounding box center [498, 421] width 217 height 76
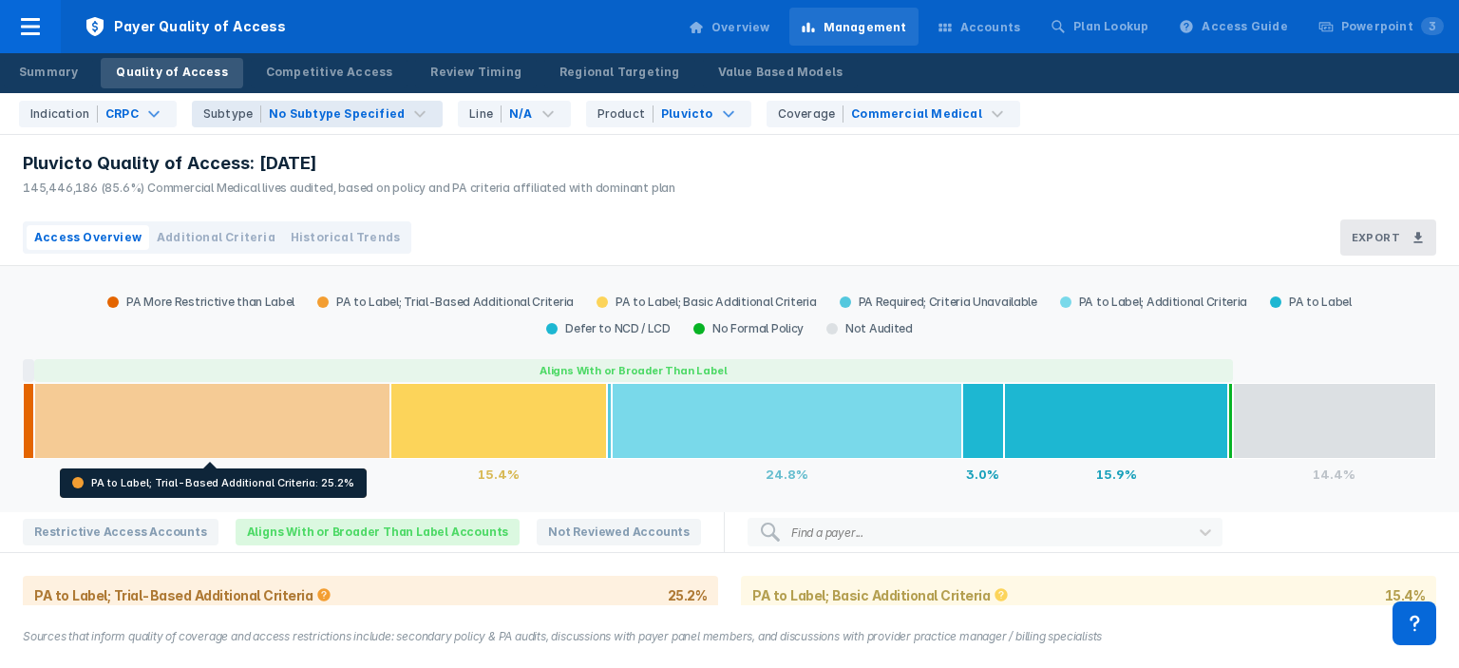
click at [335, 423] on div at bounding box center [212, 421] width 356 height 76
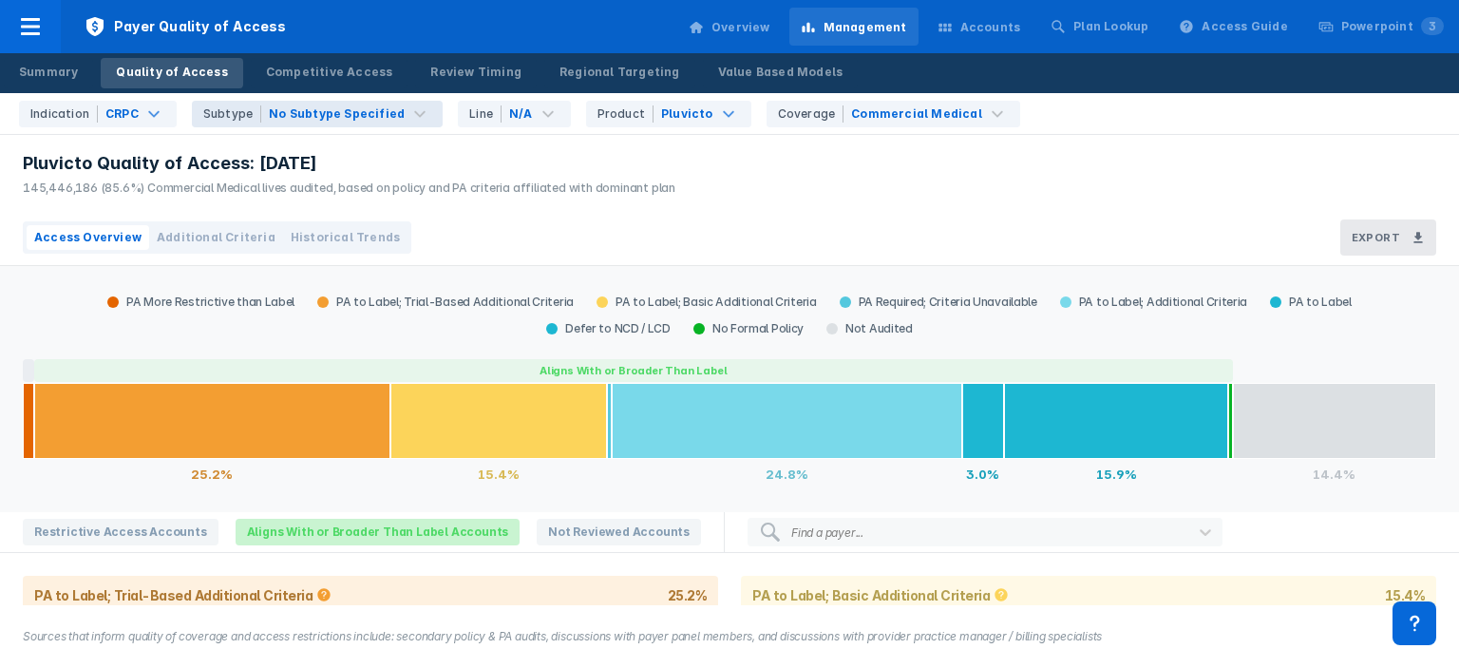
click at [319, 523] on span "Aligns With or Broader Than Label Accounts" at bounding box center [378, 532] width 285 height 27
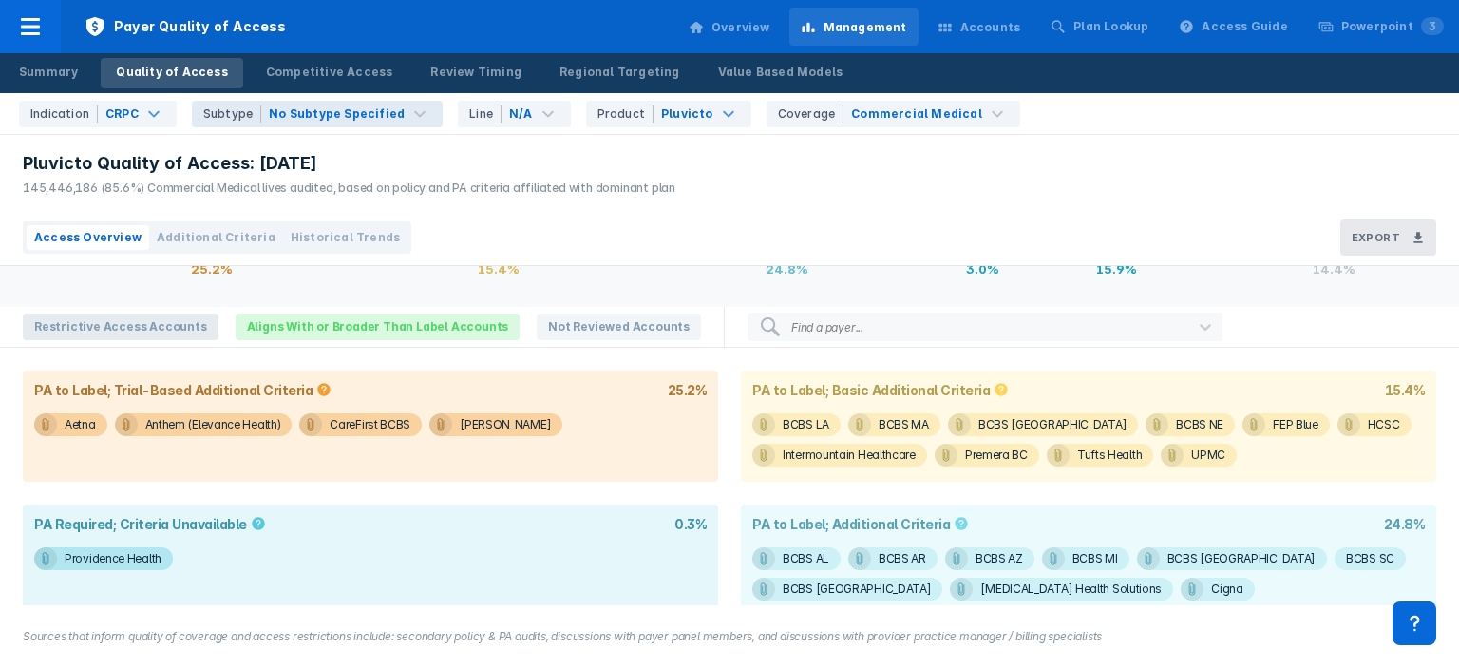
click at [129, 329] on span "Restrictive Access Accounts" at bounding box center [121, 326] width 196 height 27
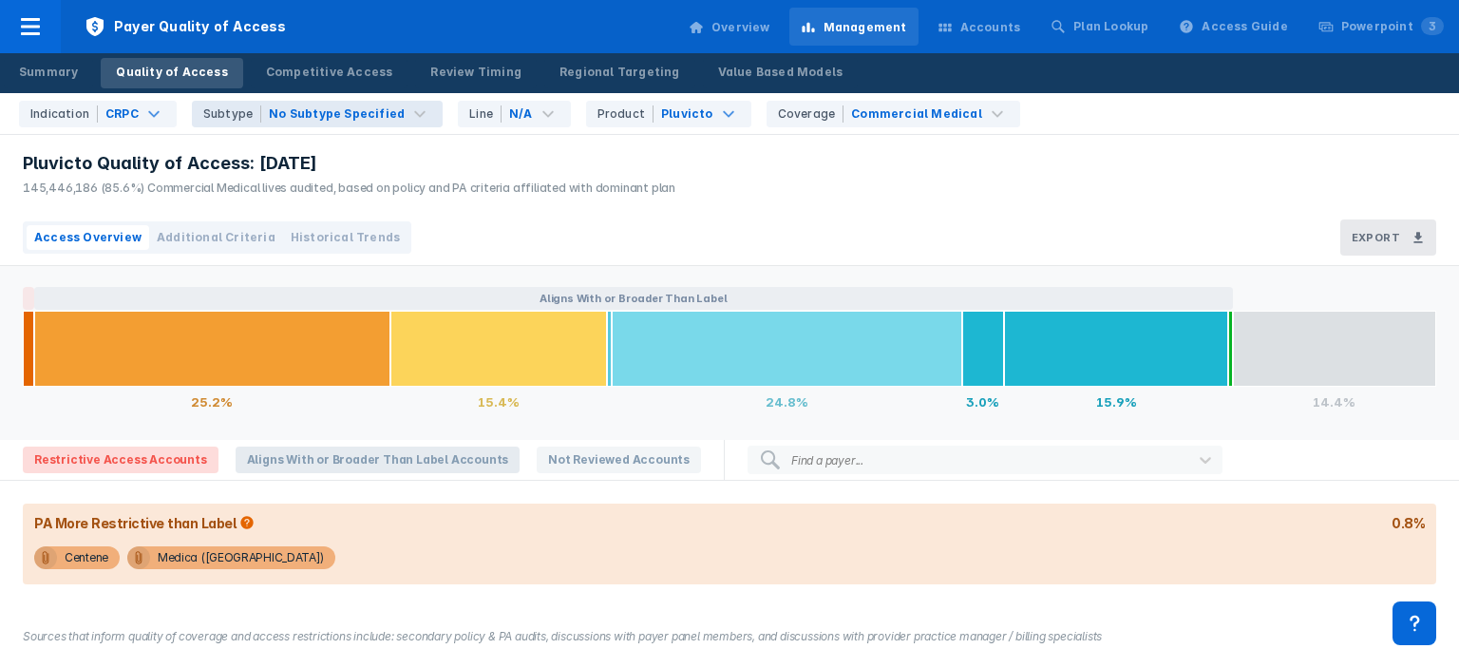
click at [384, 454] on span "Aligns With or Broader Than Label Accounts" at bounding box center [378, 459] width 285 height 27
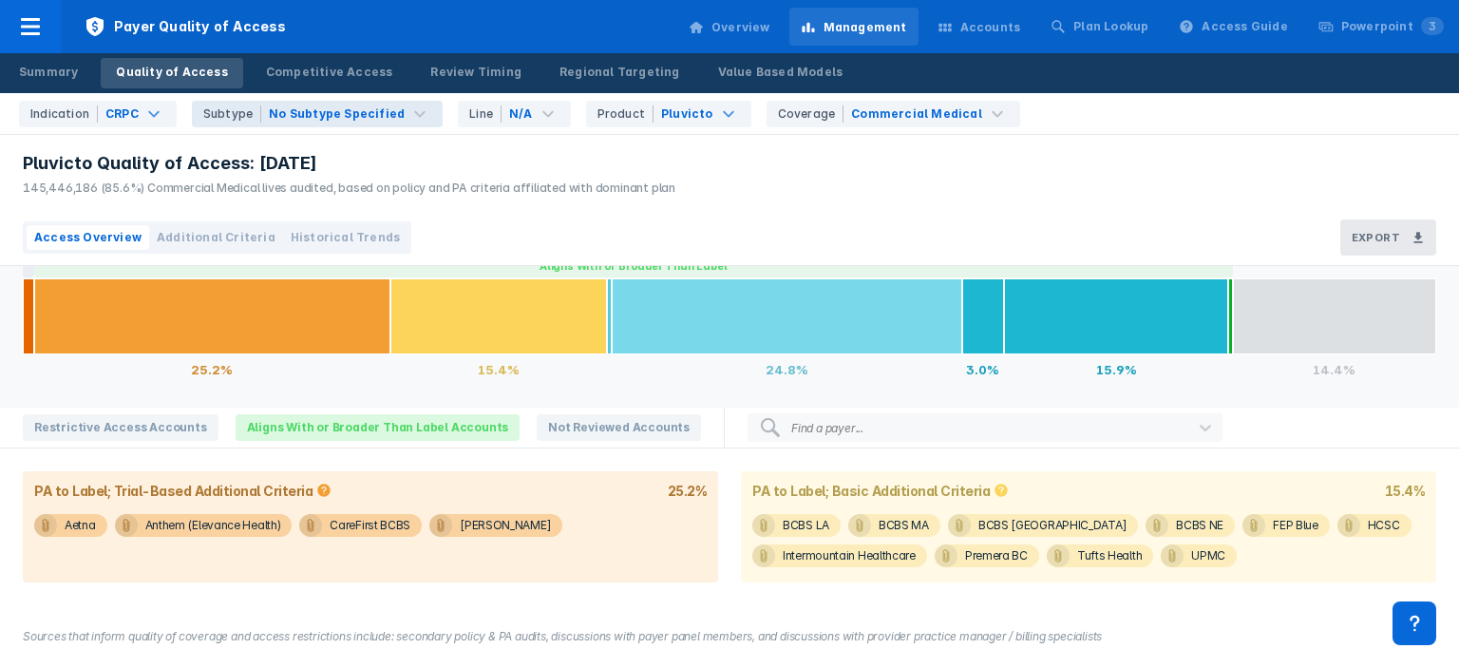
scroll to position [103, 0]
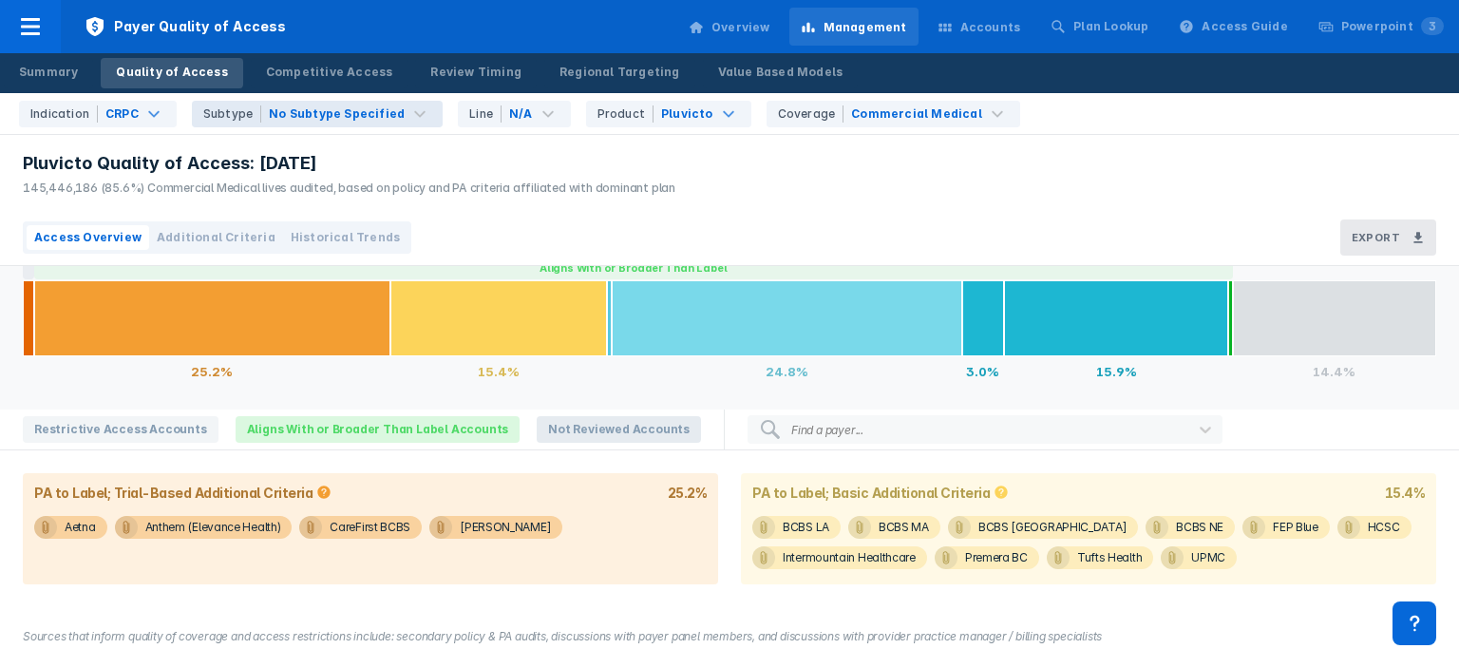
click at [566, 430] on span "Not Reviewed Accounts" at bounding box center [619, 429] width 164 height 27
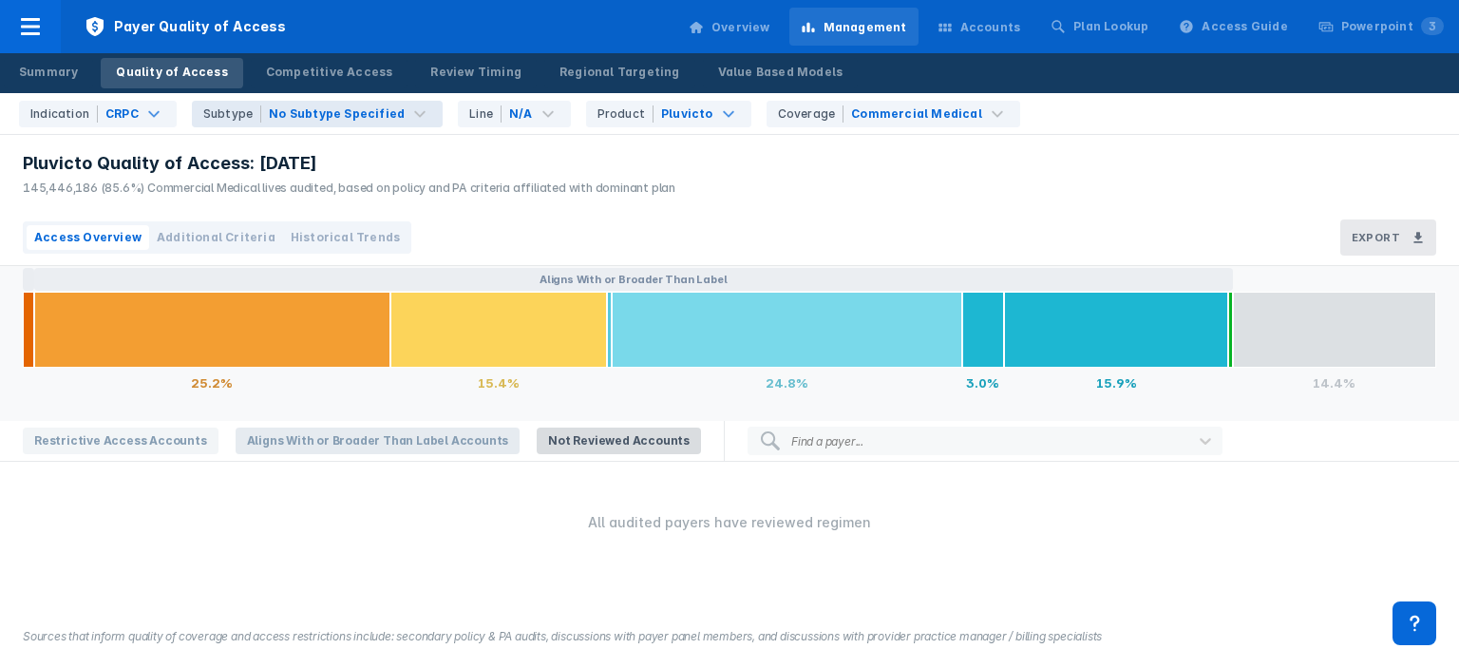
click at [390, 444] on span "Aligns With or Broader Than Label Accounts" at bounding box center [378, 440] width 285 height 27
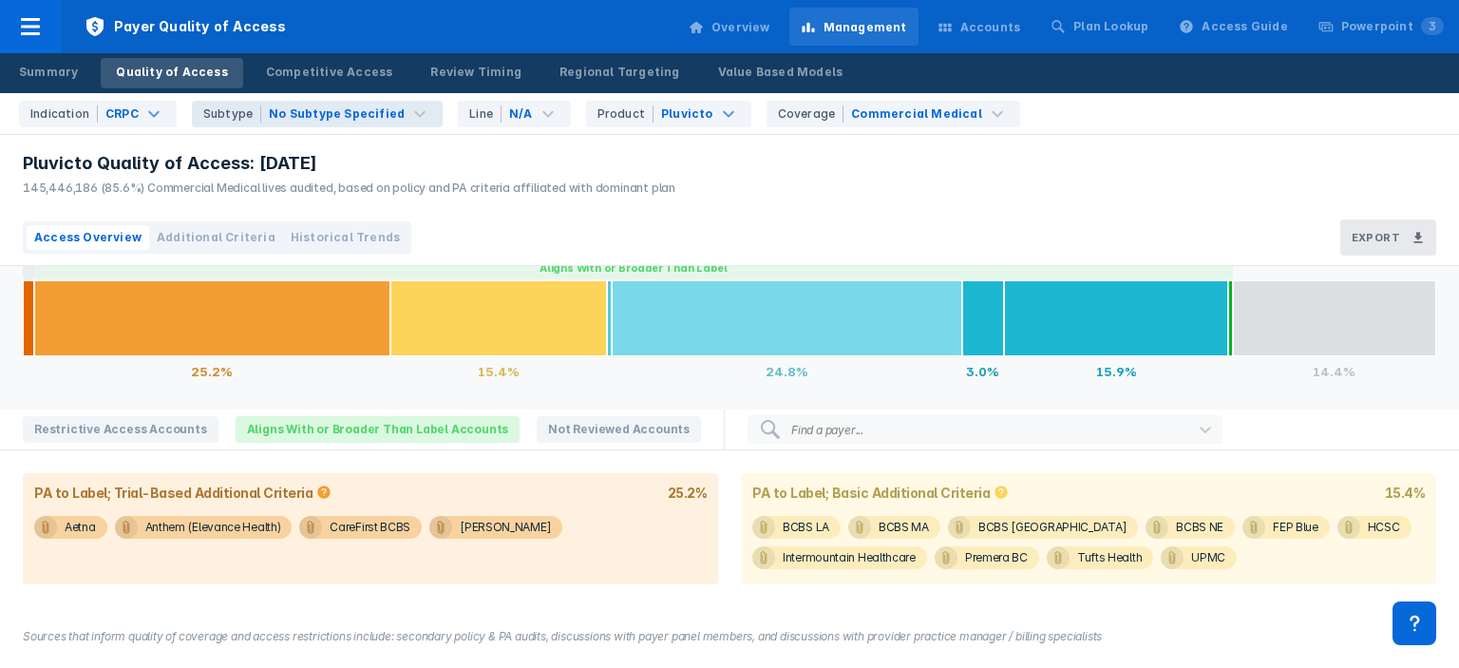
scroll to position [0, 0]
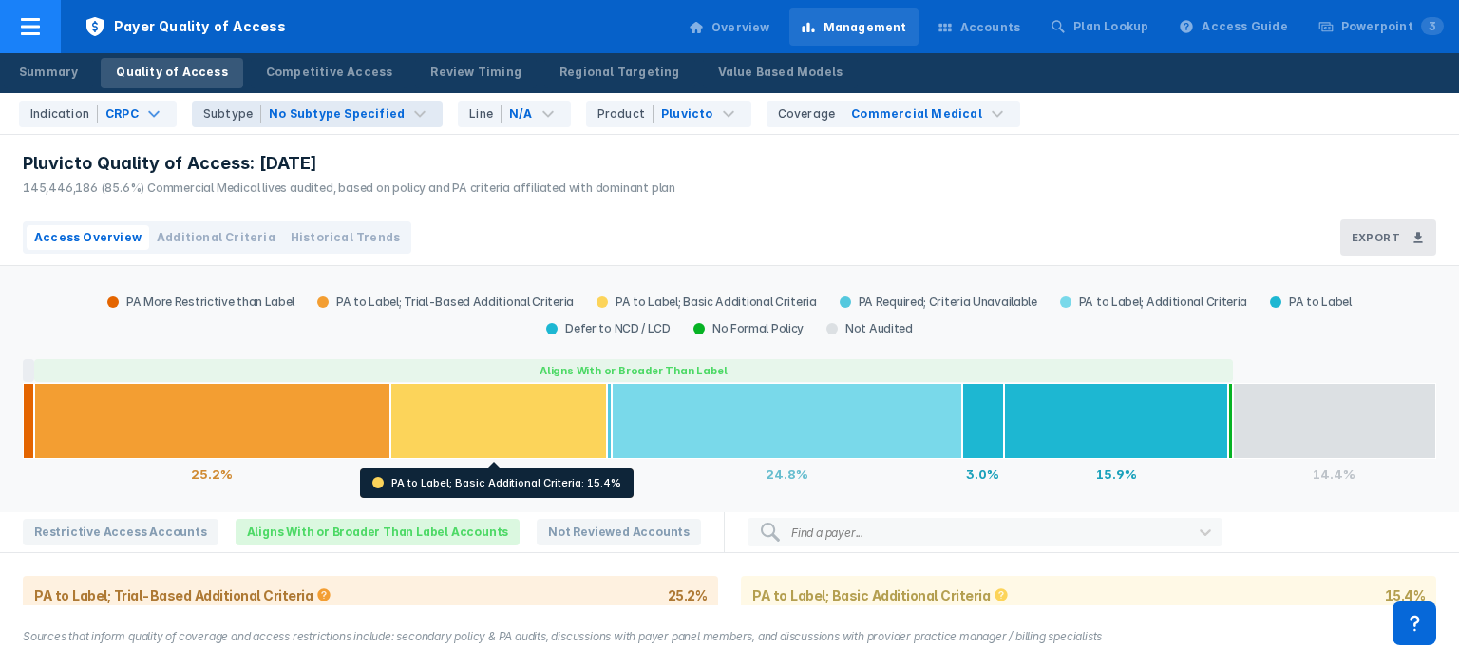
click at [51, 35] on div at bounding box center [30, 26] width 61 height 53
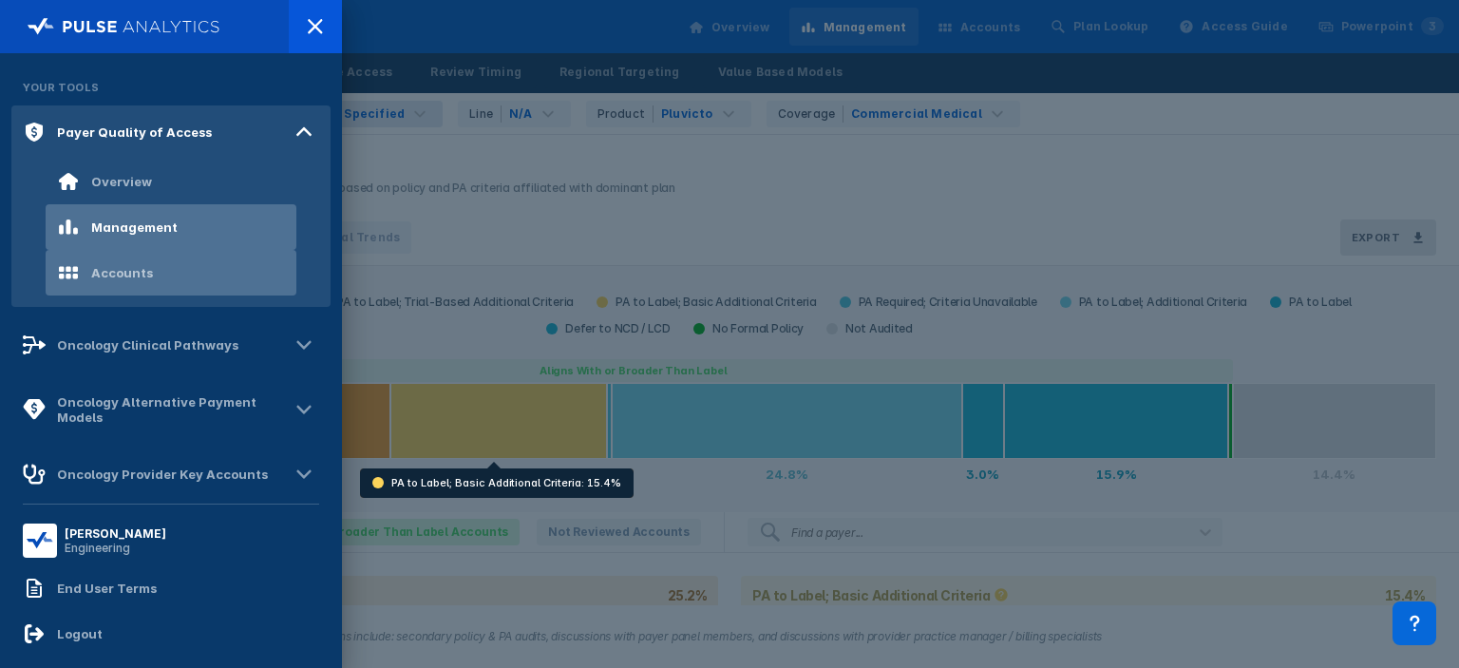
scroll to position [160, 0]
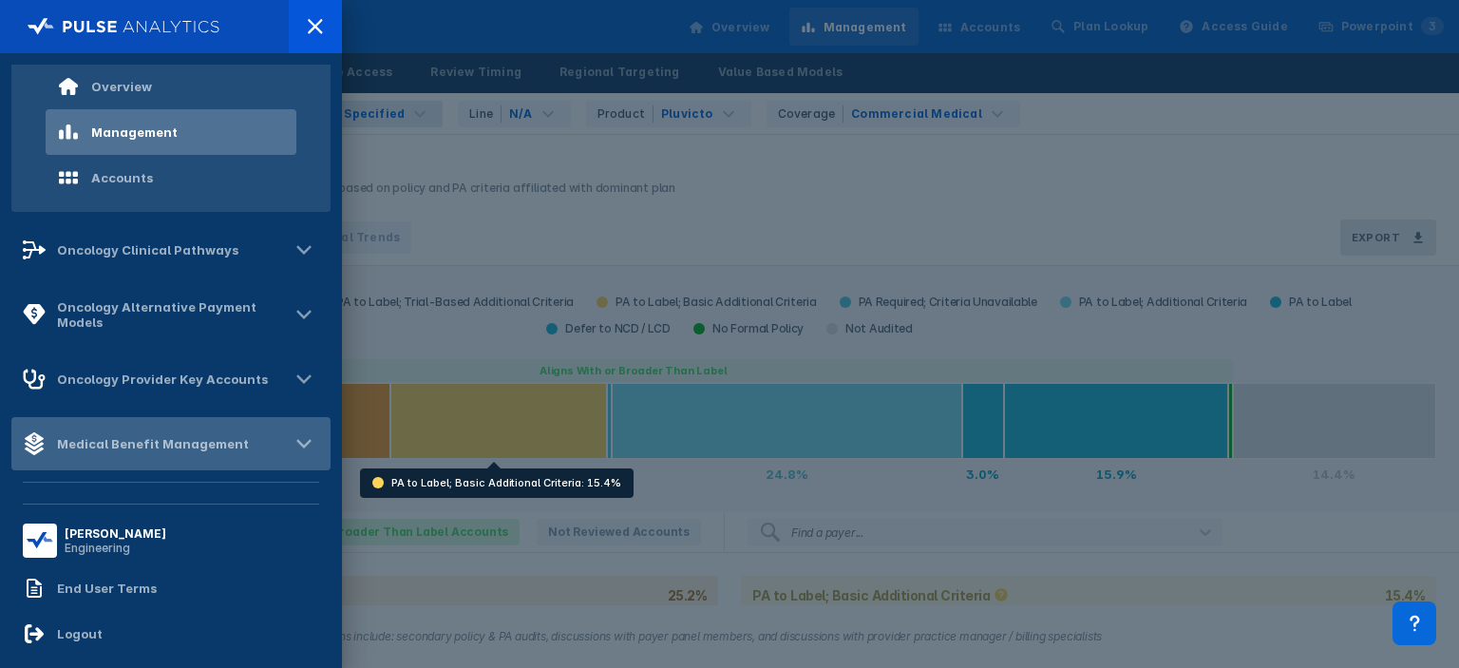
click at [155, 437] on div "Medical Benefit Management" at bounding box center [153, 443] width 192 height 15
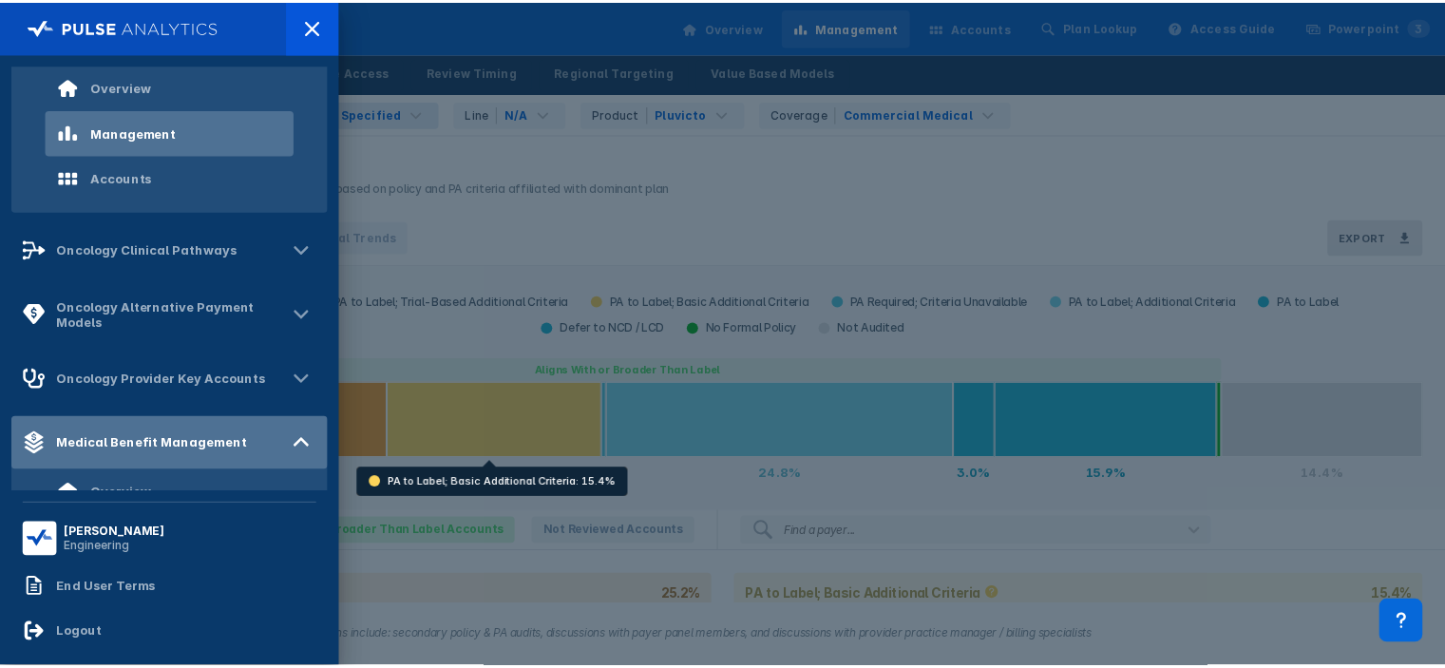
scroll to position [308, 0]
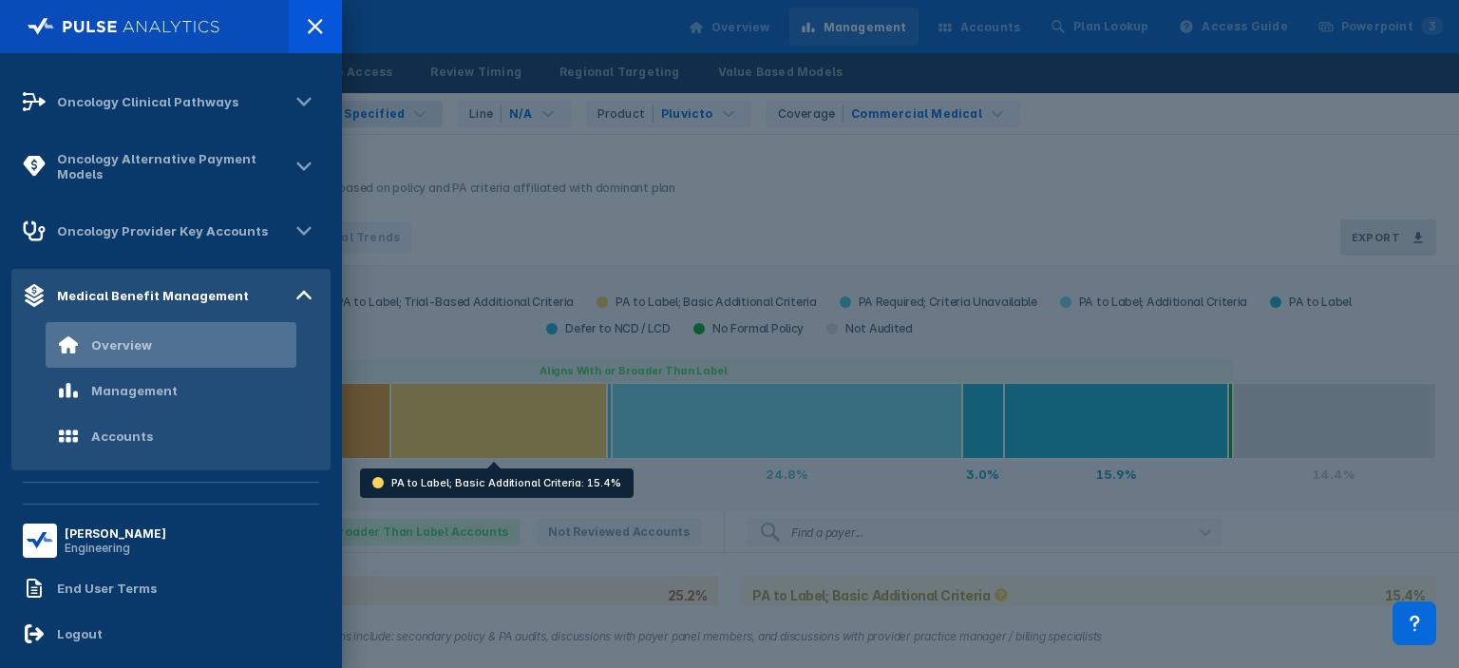
click at [159, 359] on div "Overview" at bounding box center [171, 345] width 251 height 46
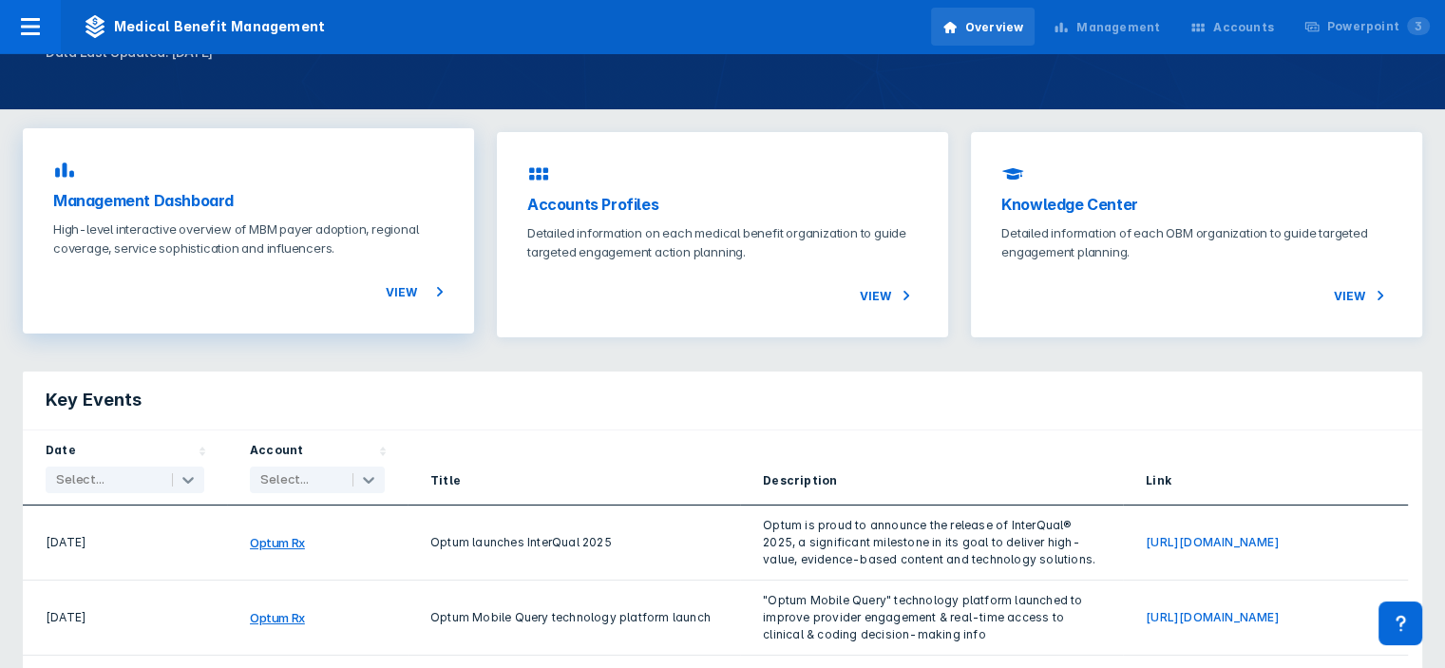
scroll to position [8, 0]
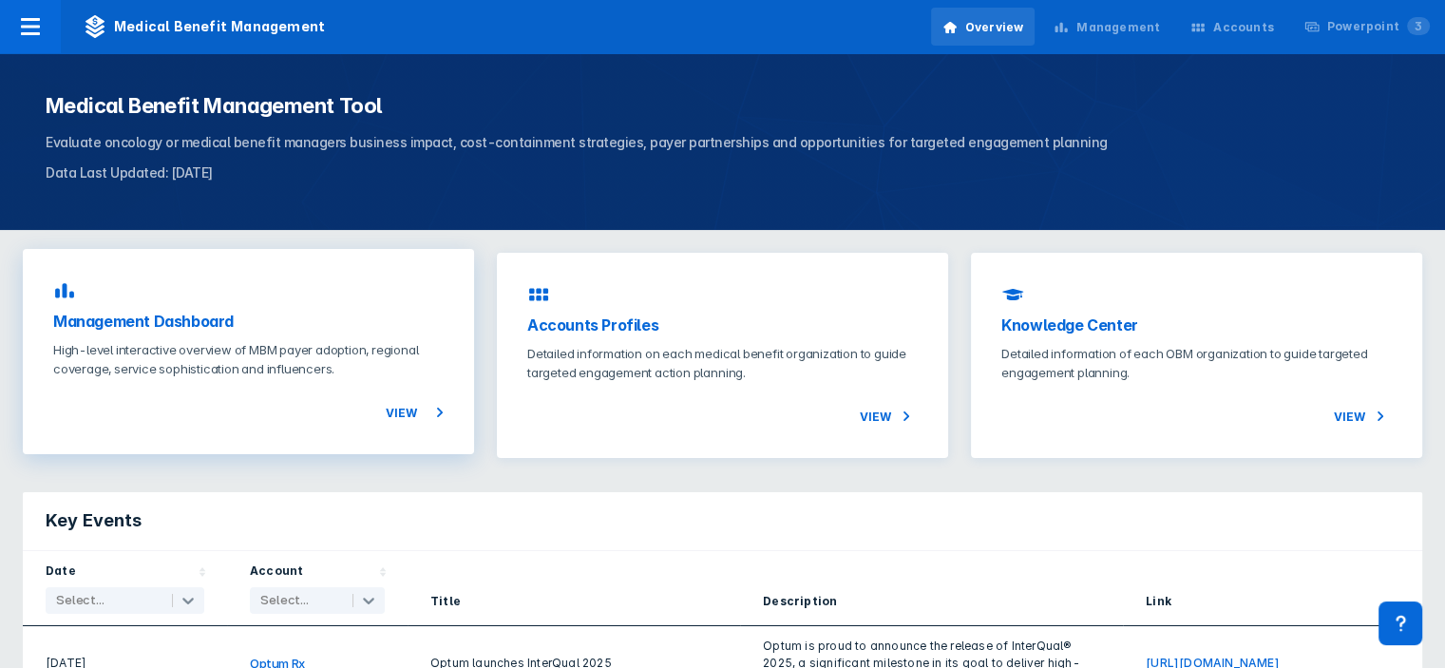
click at [223, 323] on h3 "Management Dashboard" at bounding box center [248, 321] width 390 height 23
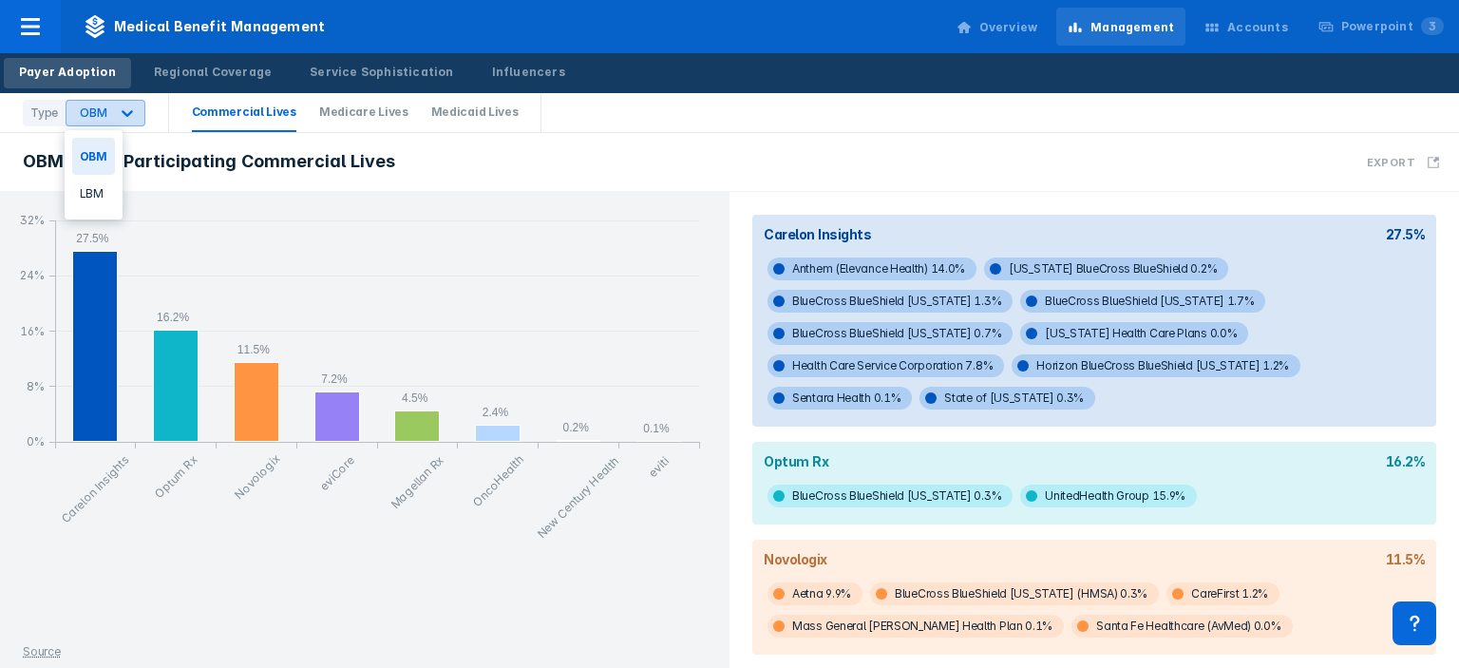
click at [121, 126] on div at bounding box center [127, 113] width 34 height 34
click at [581, 159] on div "OBM Payer Participating Commercial Lives Export" at bounding box center [729, 162] width 1459 height 59
click at [194, 75] on div "Regional Coverage" at bounding box center [213, 72] width 118 height 17
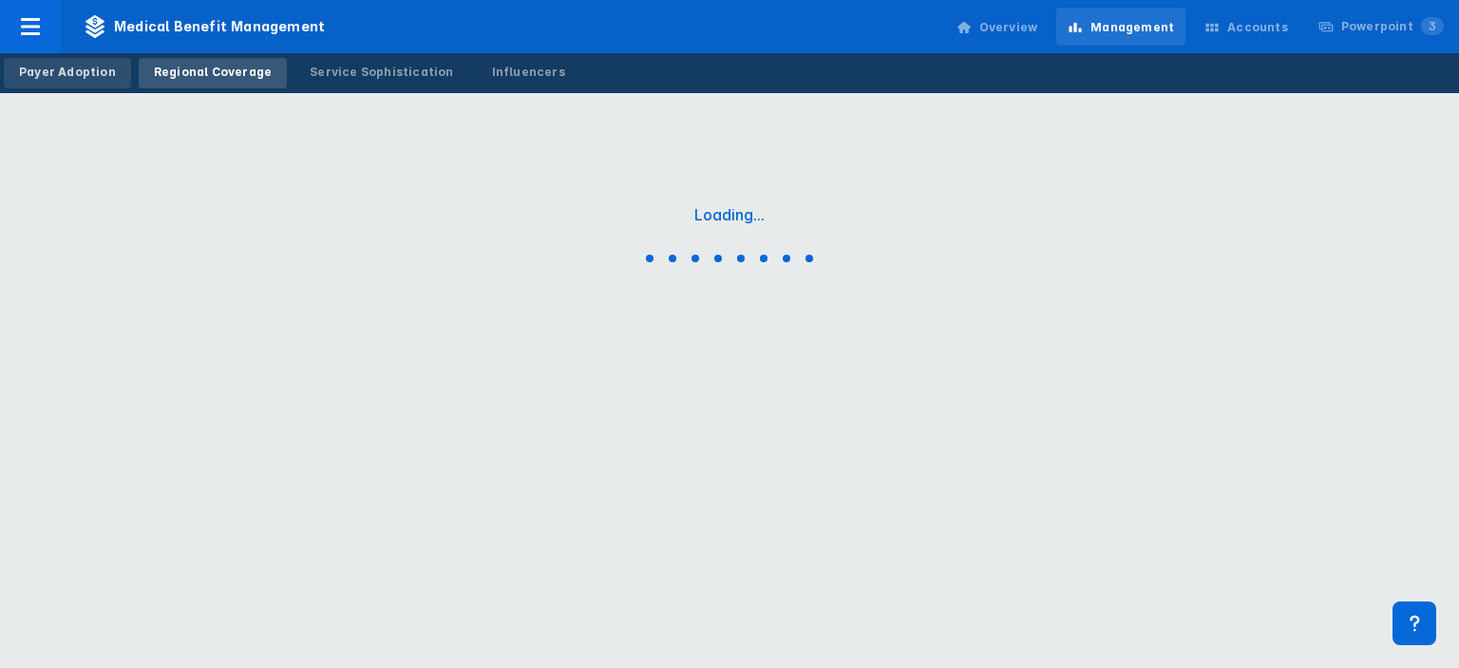
click at [66, 78] on div "Payer Adoption" at bounding box center [67, 72] width 97 height 17
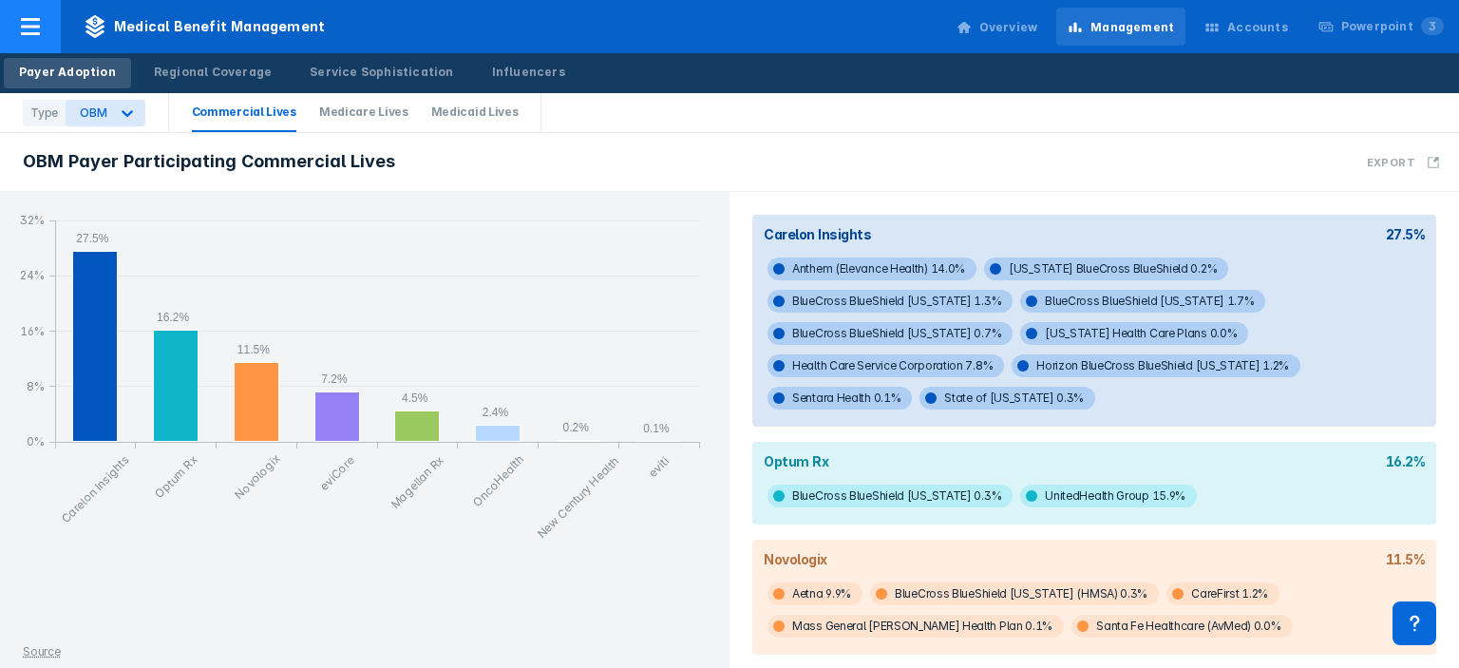
click at [40, 26] on icon at bounding box center [30, 26] width 23 height 23
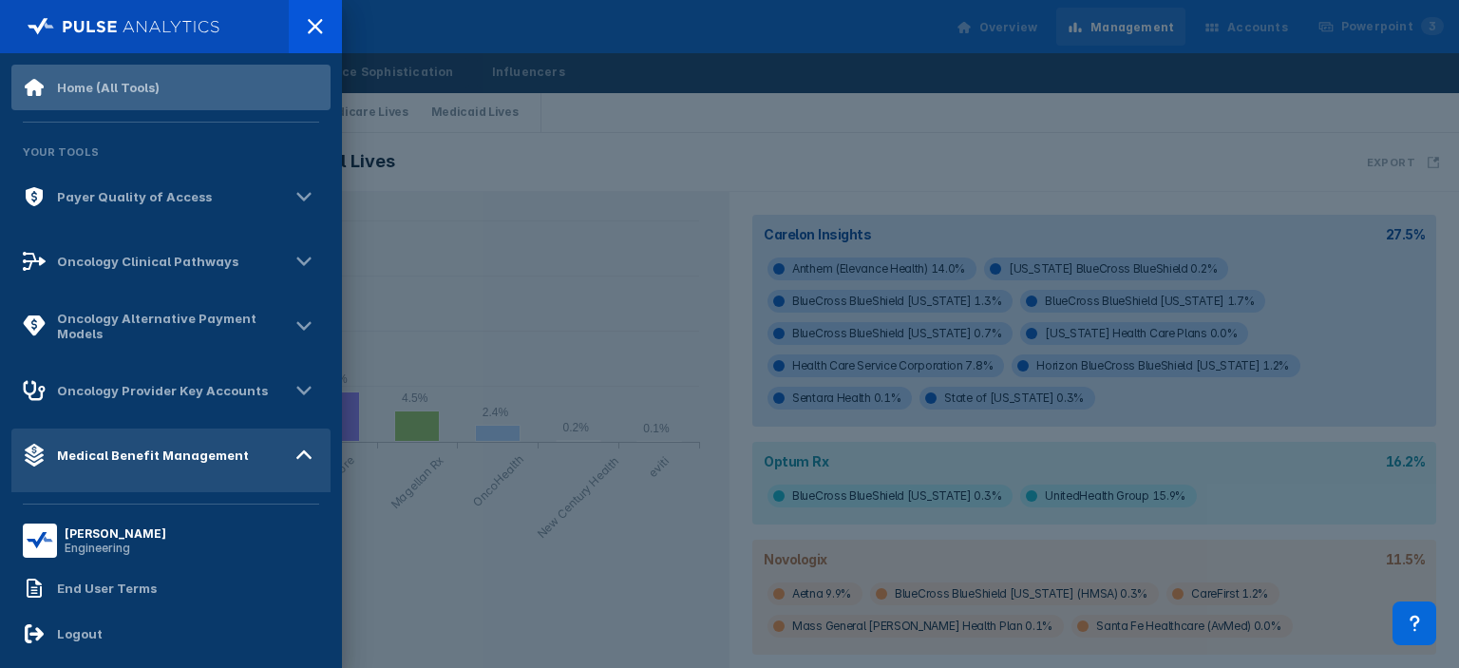
click at [63, 80] on div "Home (All Tools)" at bounding box center [108, 87] width 103 height 15
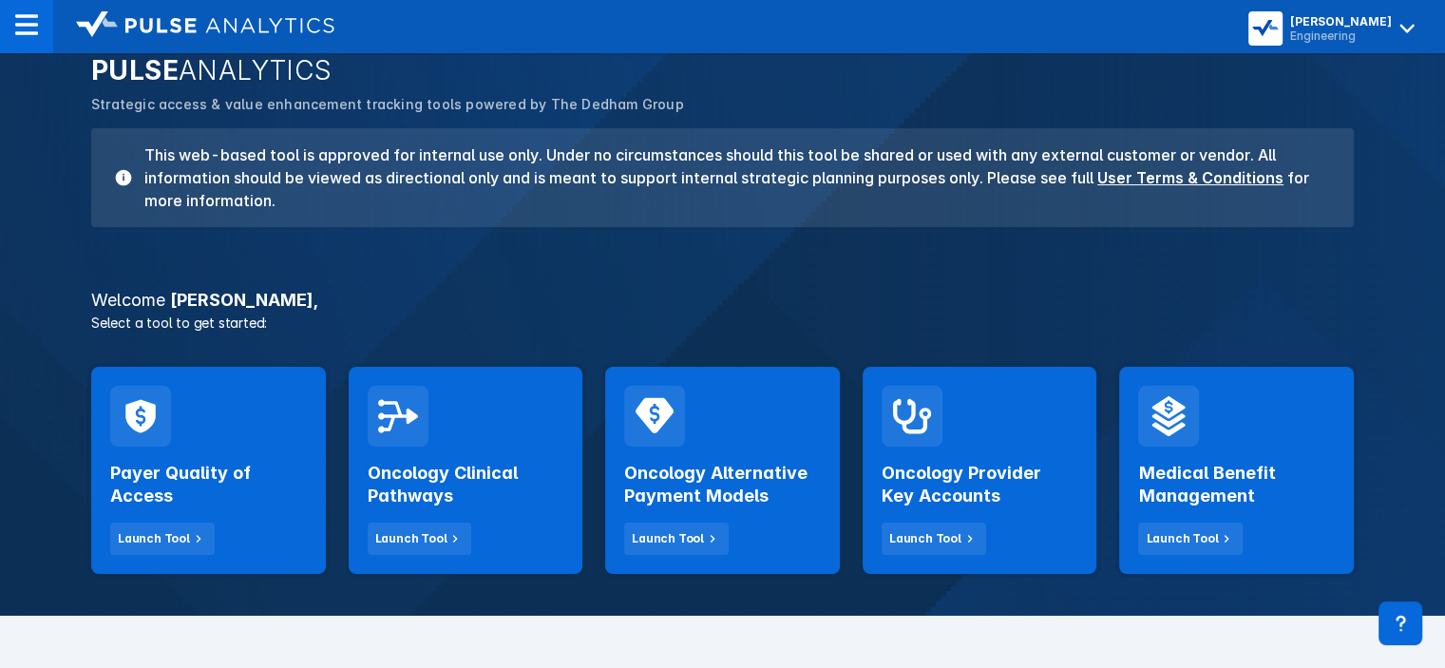
scroll to position [123, 0]
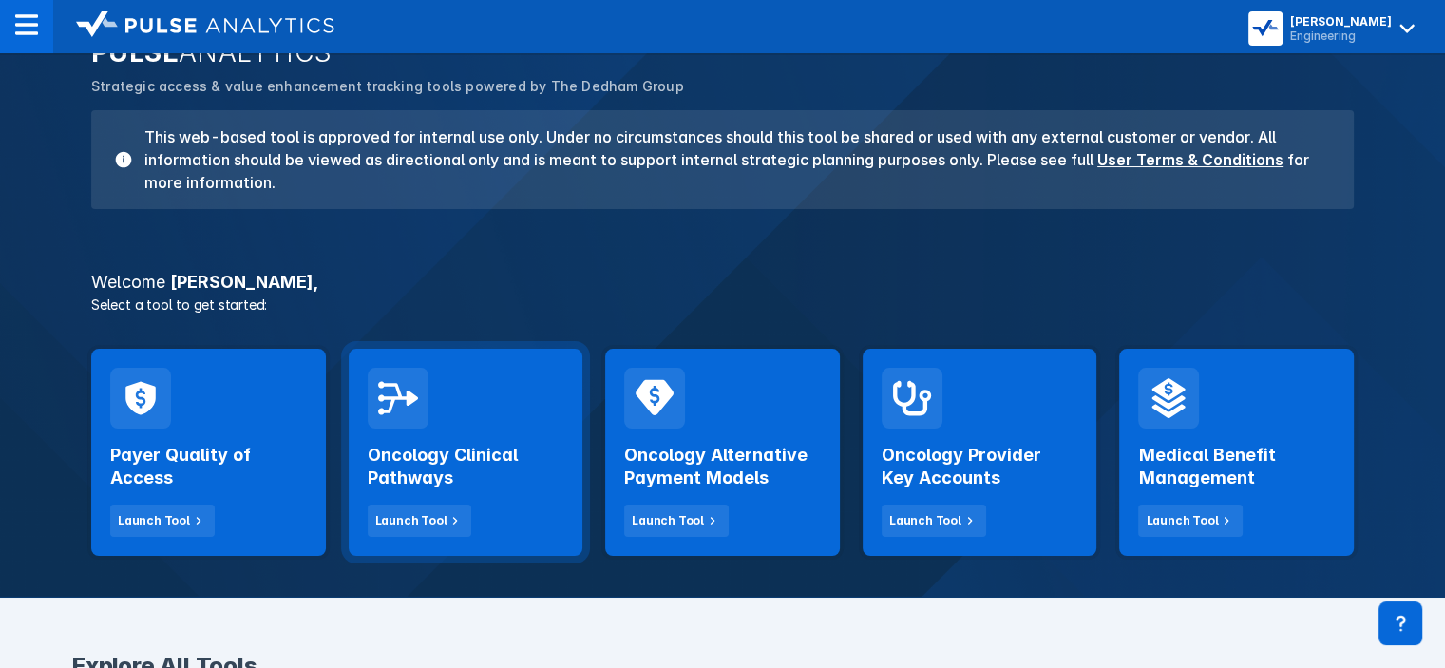
click at [503, 455] on h2 "Oncology Clinical Pathways" at bounding box center [466, 467] width 197 height 46
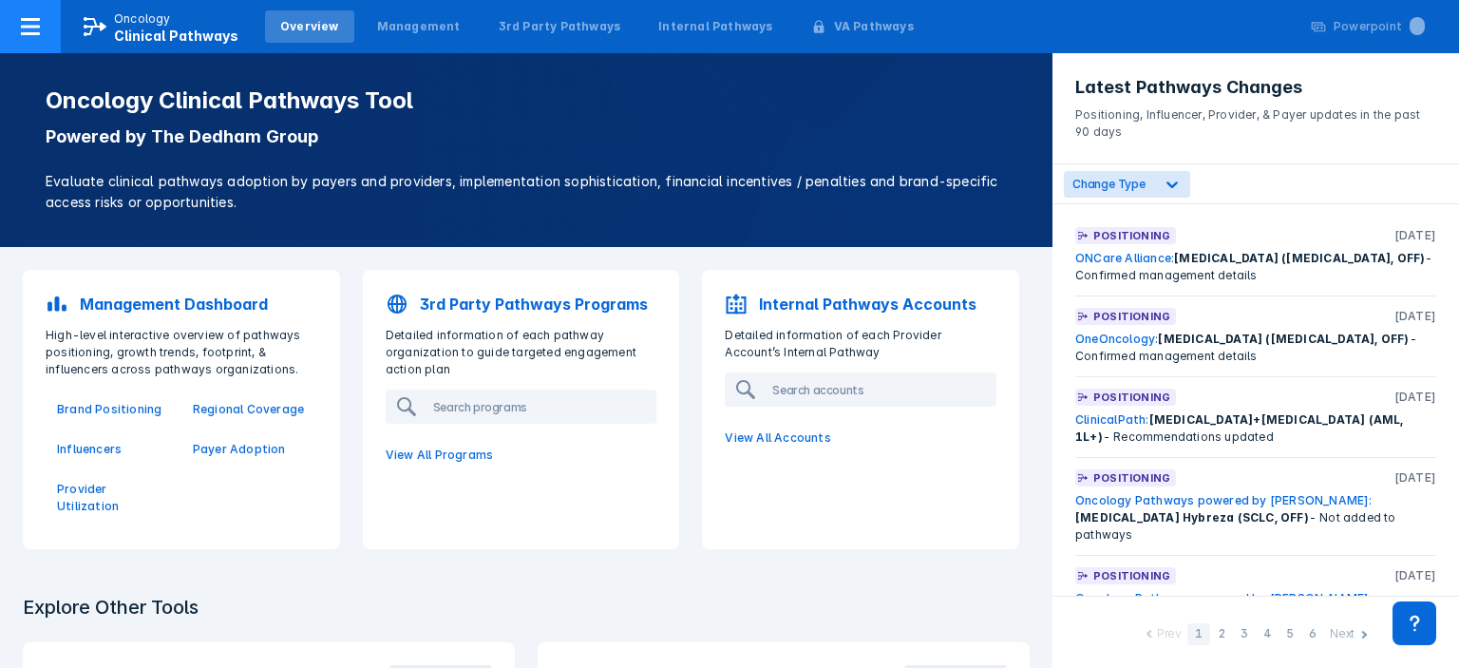
click at [38, 31] on icon at bounding box center [30, 26] width 23 height 23
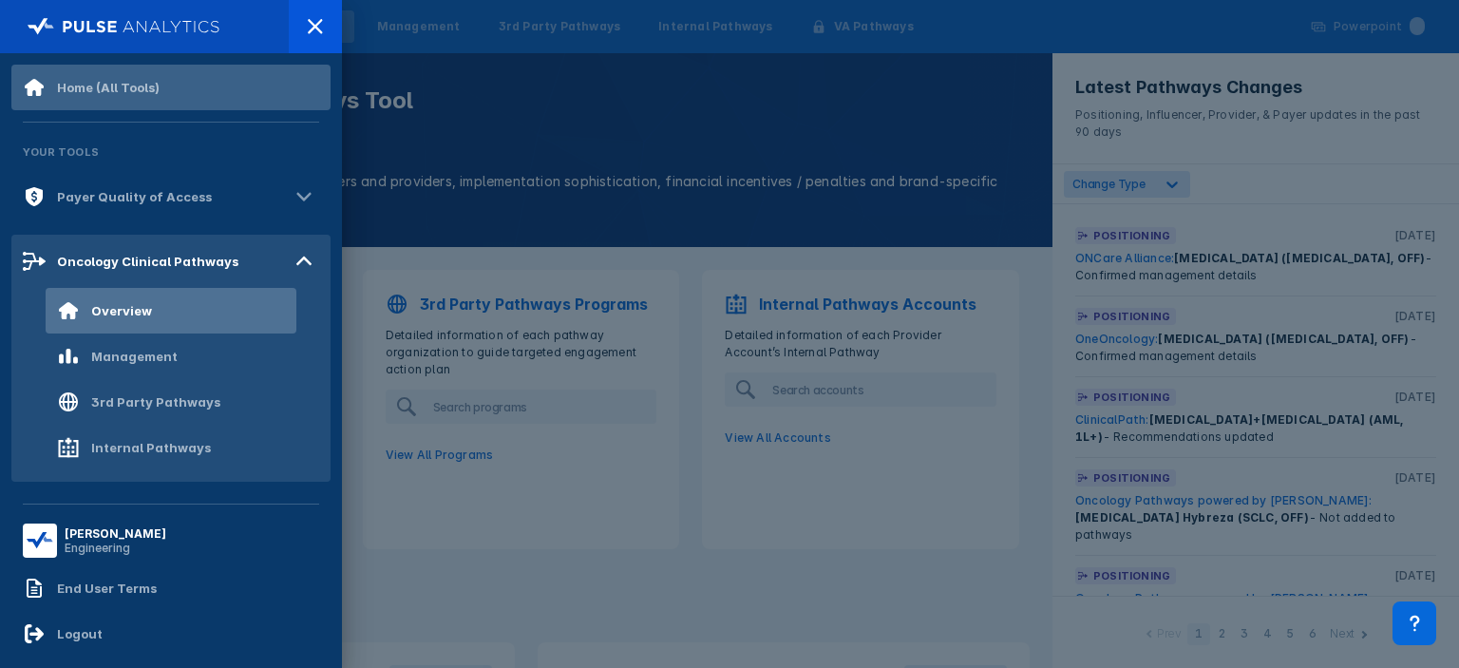
click at [129, 79] on div "Home (All Tools)" at bounding box center [91, 87] width 137 height 23
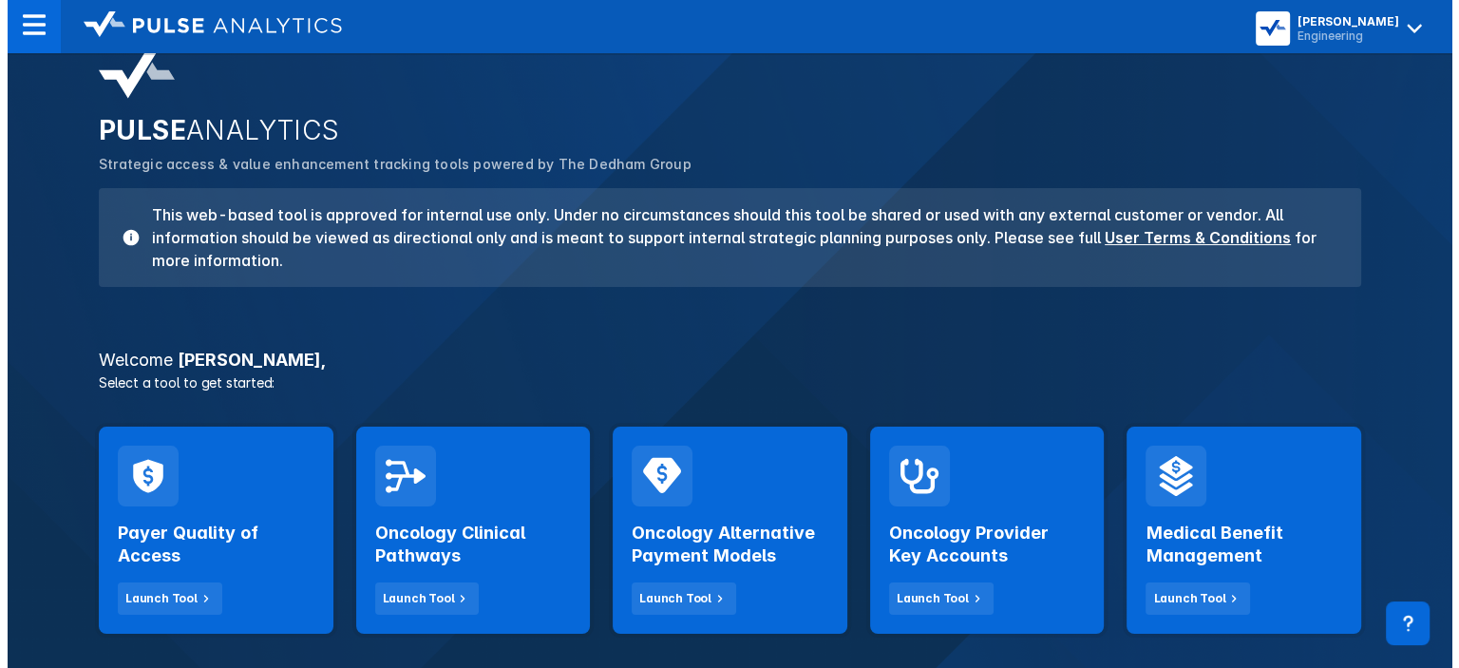
scroll to position [27, 0]
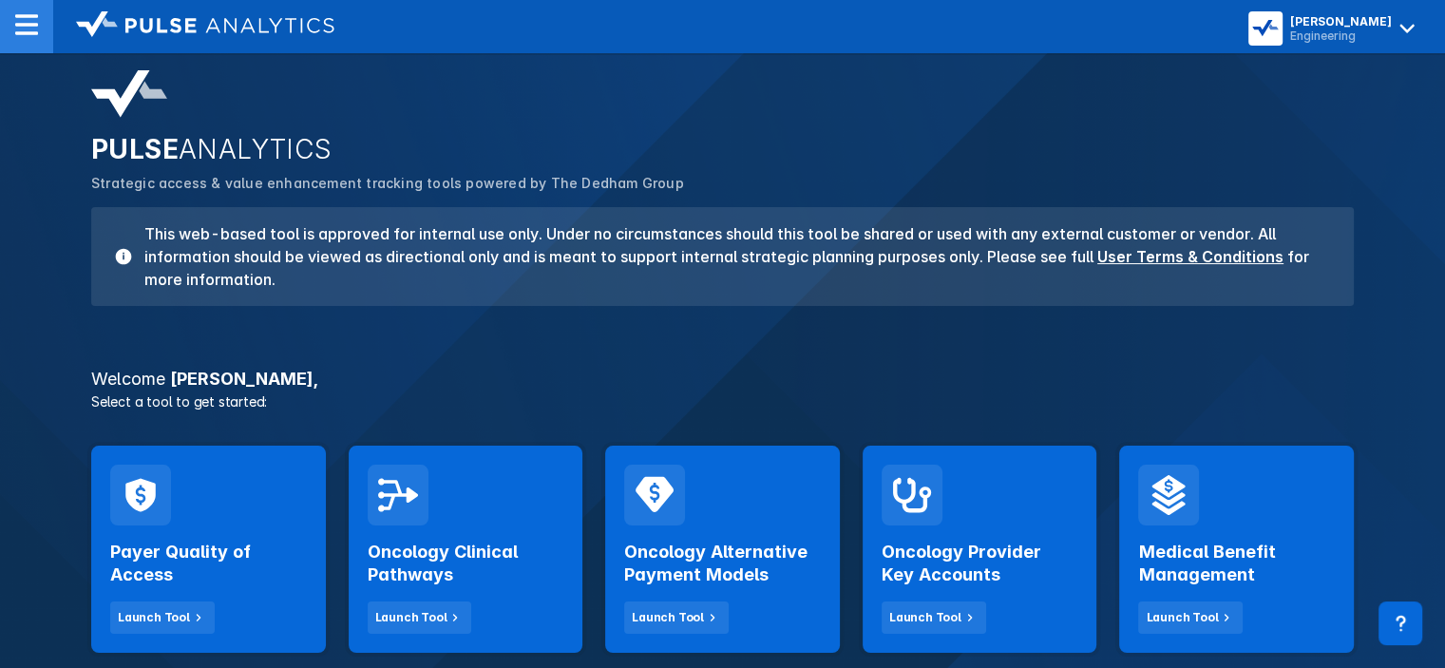
click at [18, 5] on div at bounding box center [26, 26] width 53 height 53
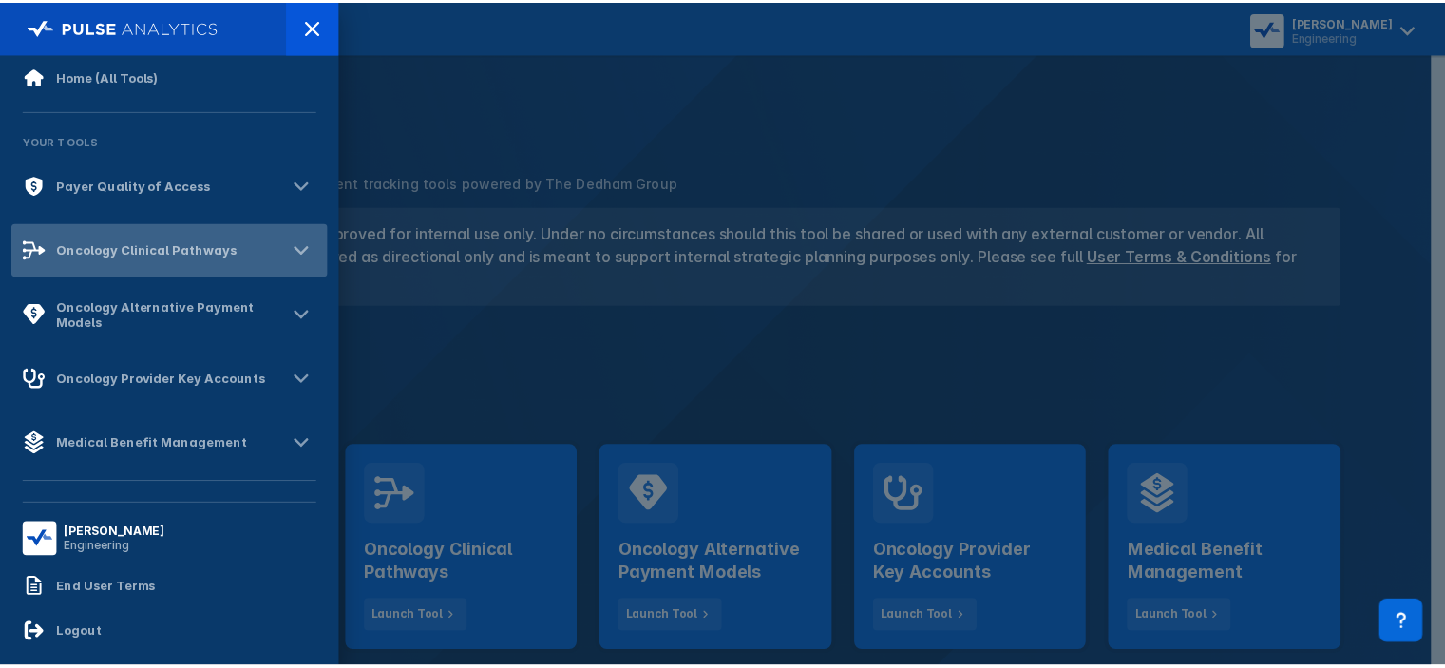
scroll to position [0, 0]
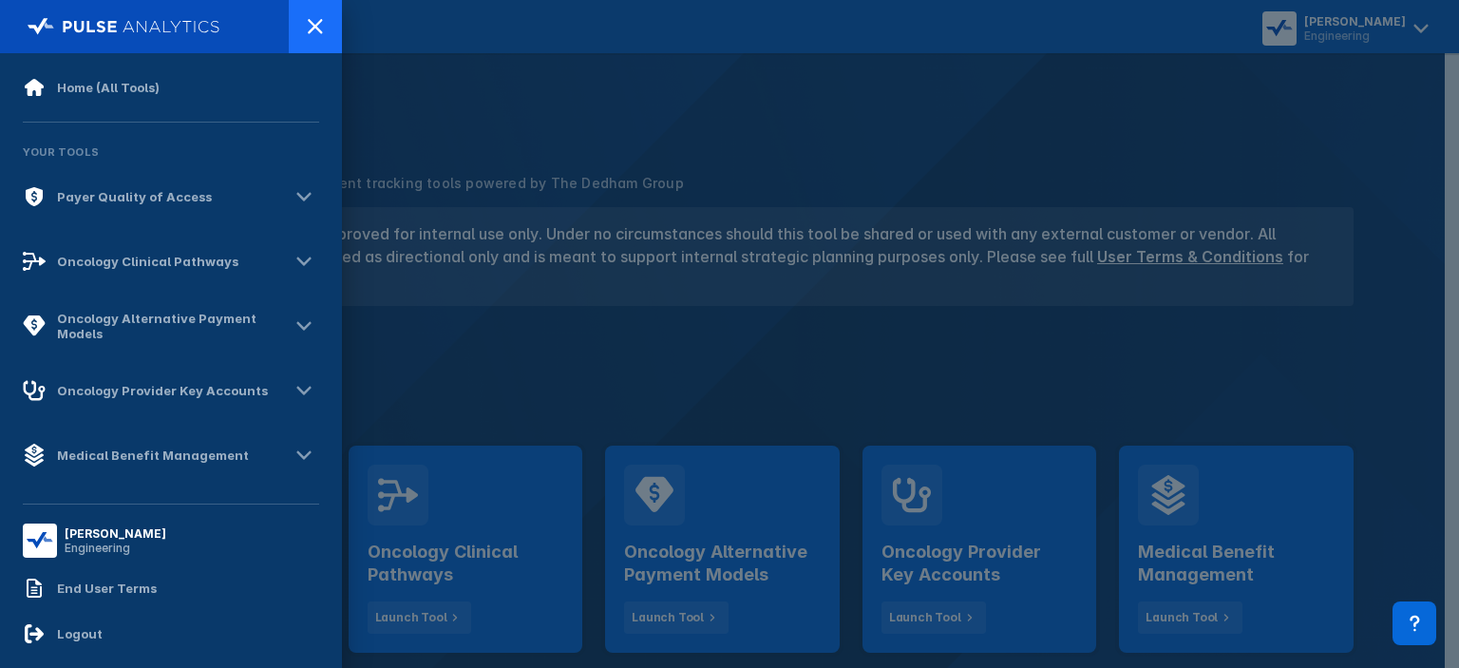
click at [315, 24] on icon at bounding box center [315, 26] width 23 height 23
